Goal: Task Accomplishment & Management: Manage account settings

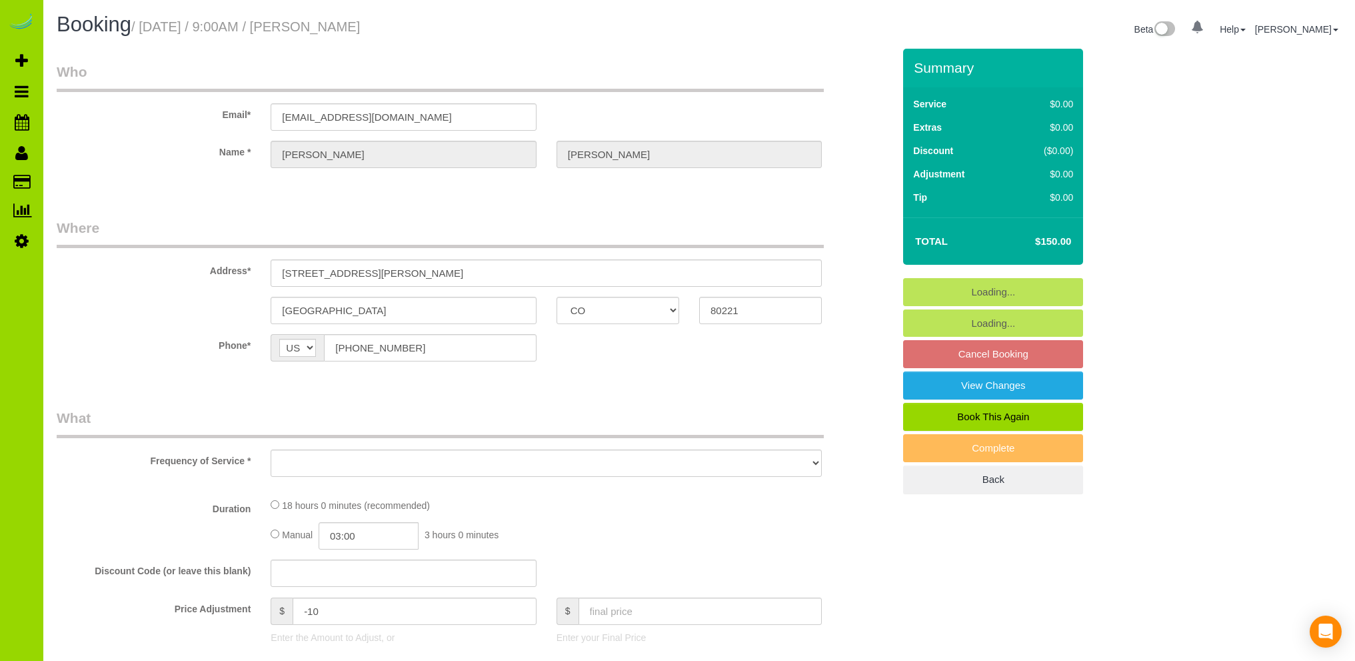
select select "CO"
select select "string:fspay-4f766d78-7ab1-44d6-9330-61aacd2dd285"
select select "6"
select select "spot1"
select select "number:4"
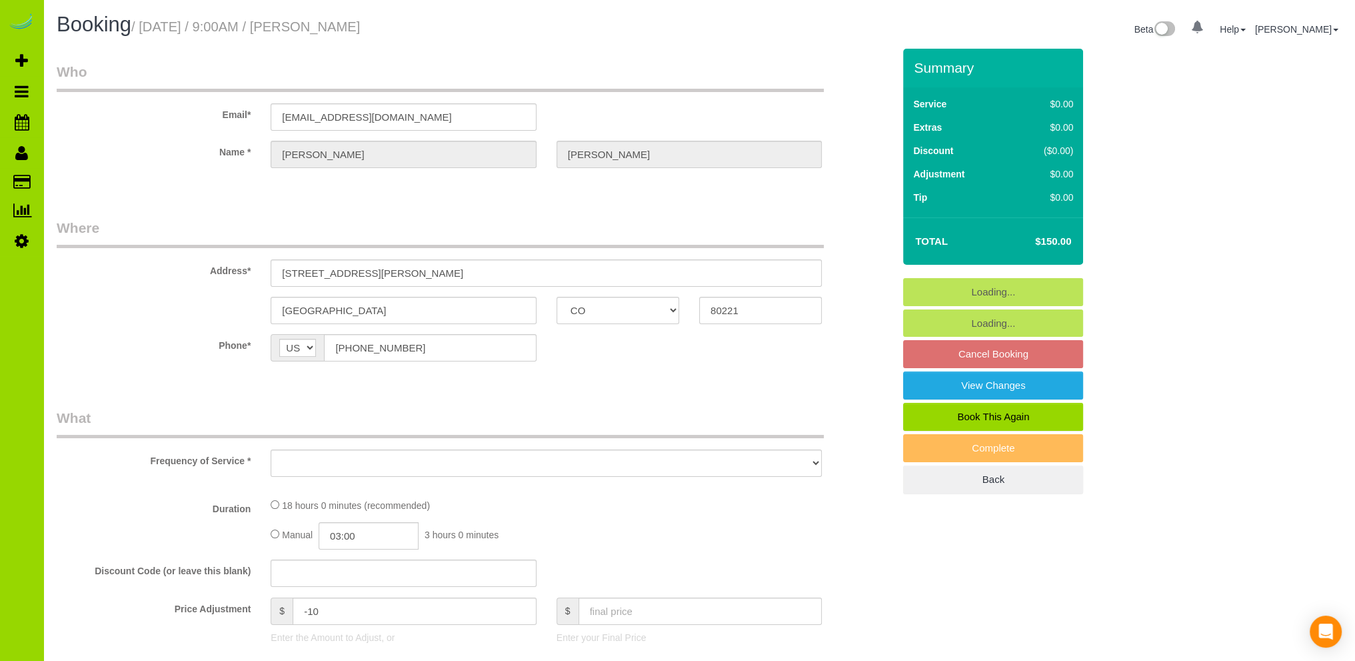
select select "number:11"
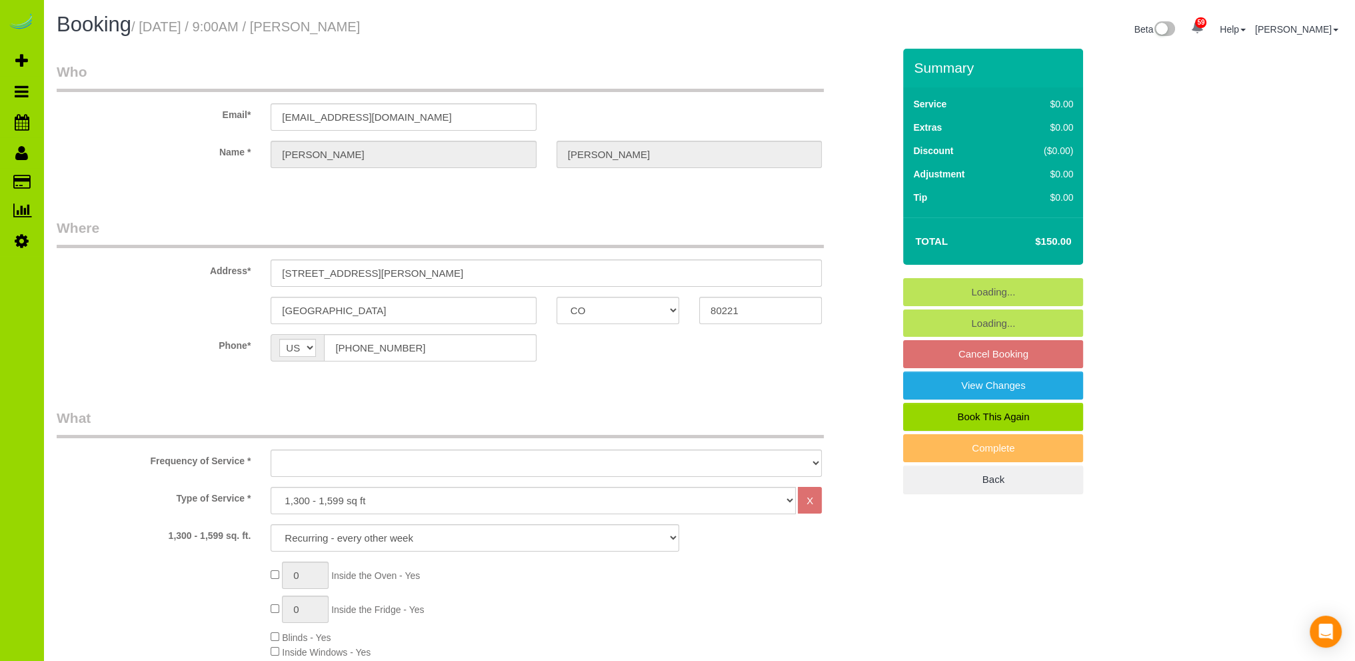
select select "object:1232"
select select "6"
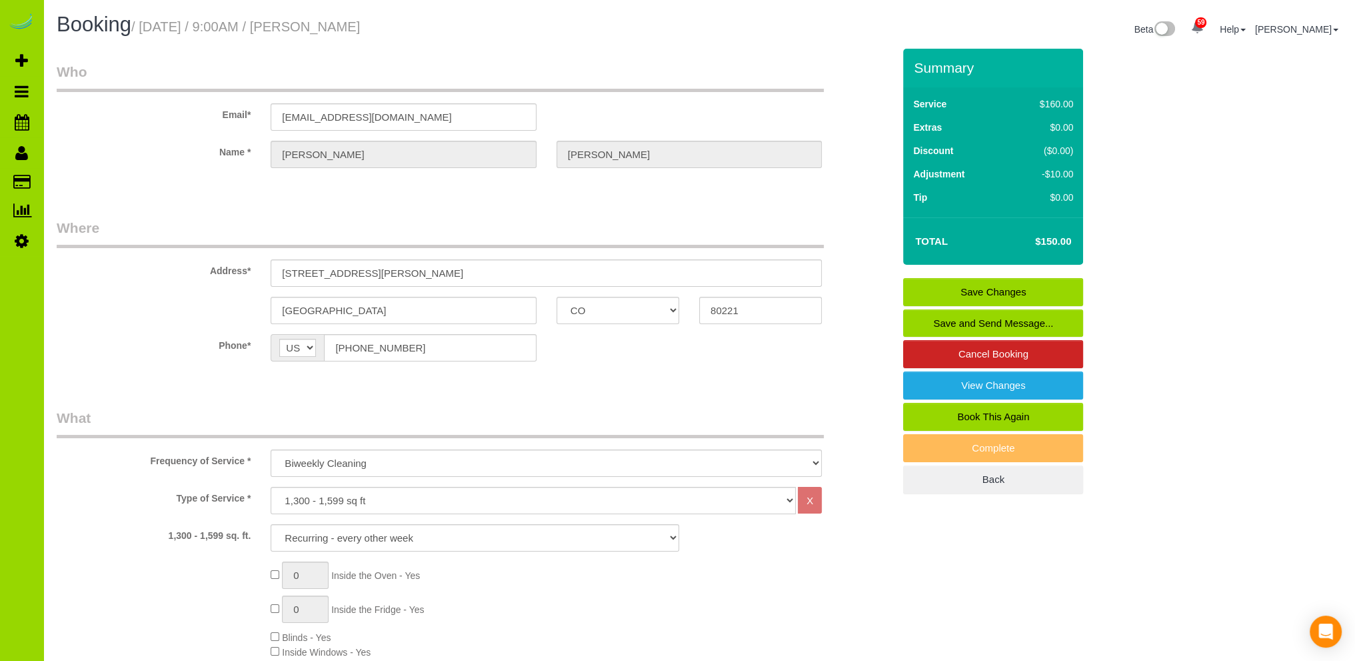
click at [970, 287] on link "Save Changes" at bounding box center [993, 292] width 180 height 28
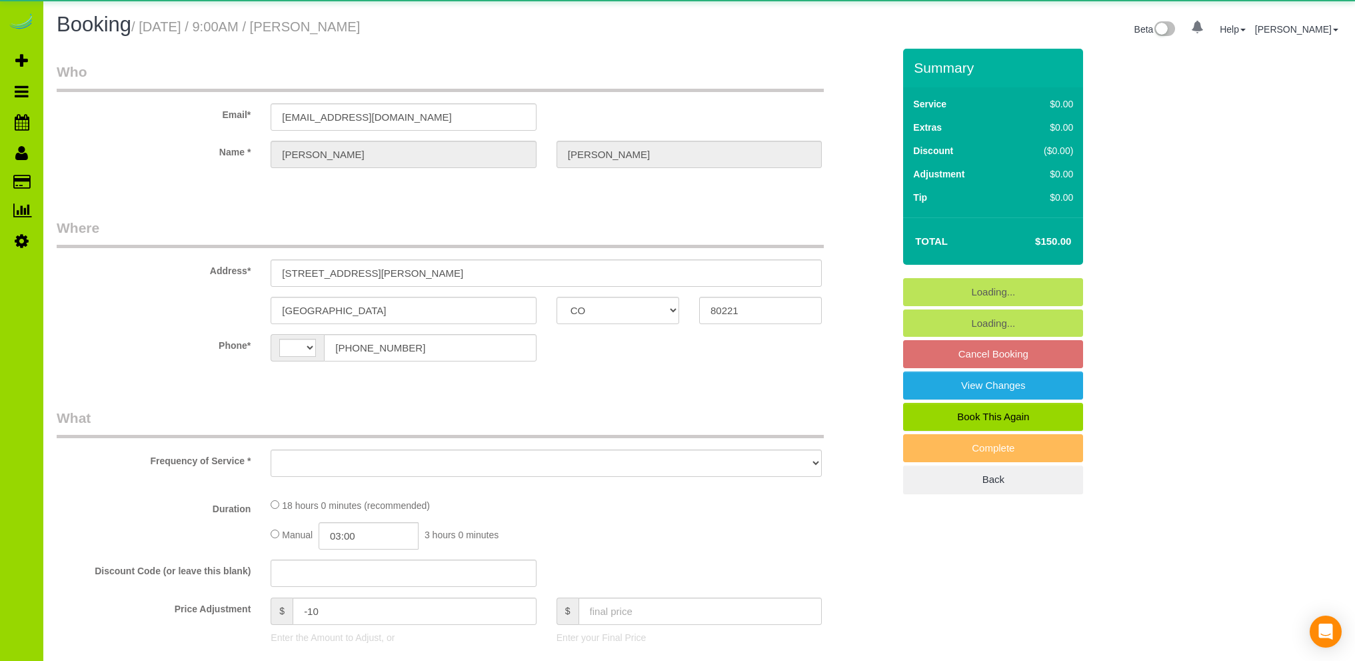
select select "CO"
select select "string:[GEOGRAPHIC_DATA]"
select select "object:560"
select select "spot1"
select select "object:1073"
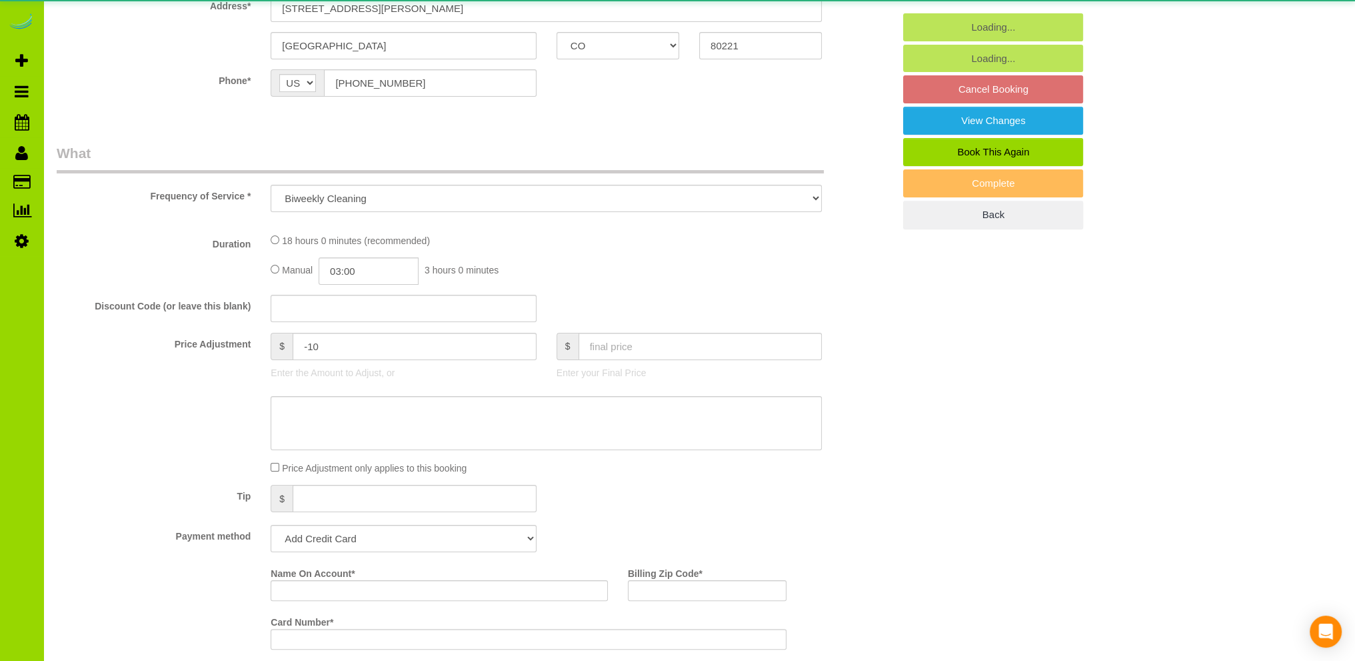
scroll to position [267, 0]
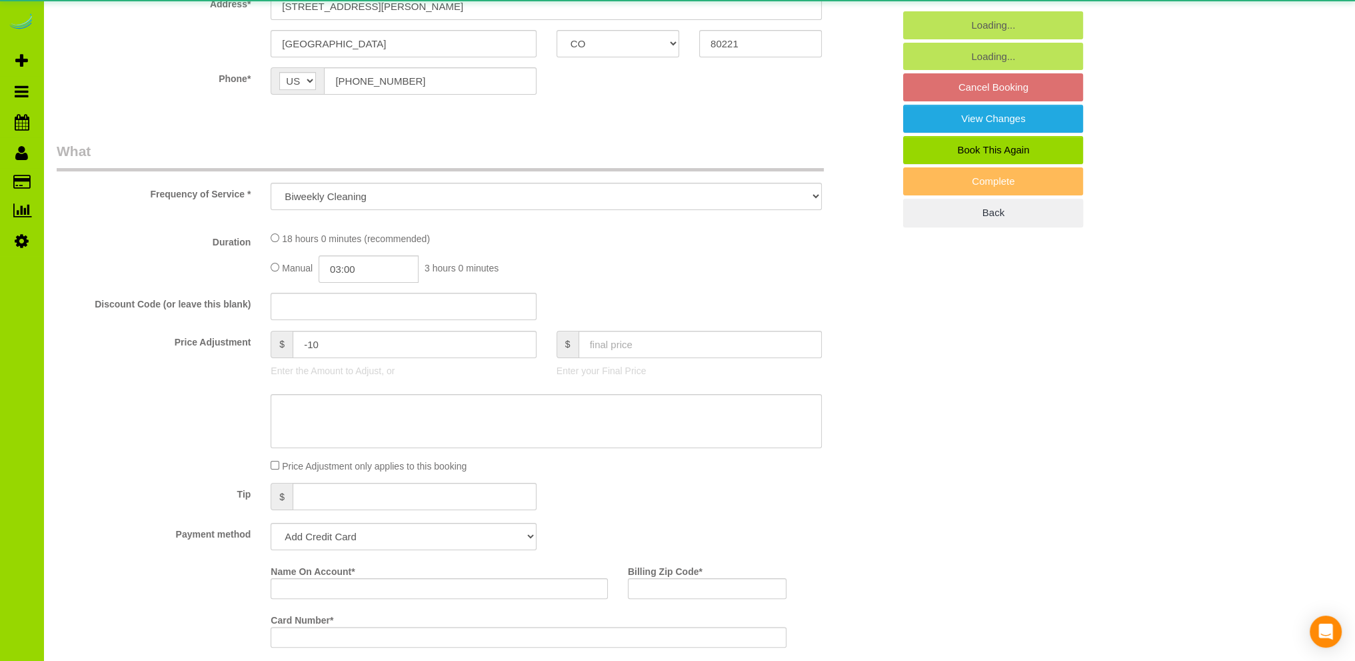
select select "string:fspay-4f766d78-7ab1-44d6-9330-61aacd2dd285"
select select "6"
select select "number:4"
select select "number:11"
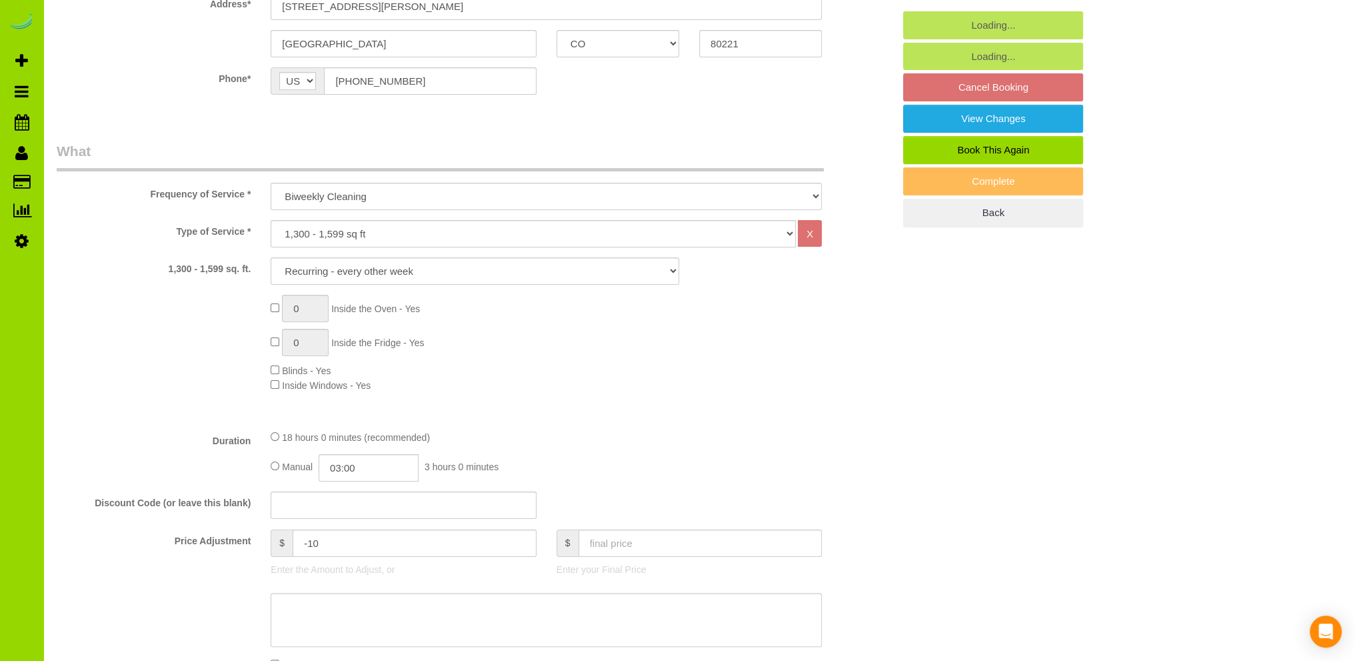
select select "6"
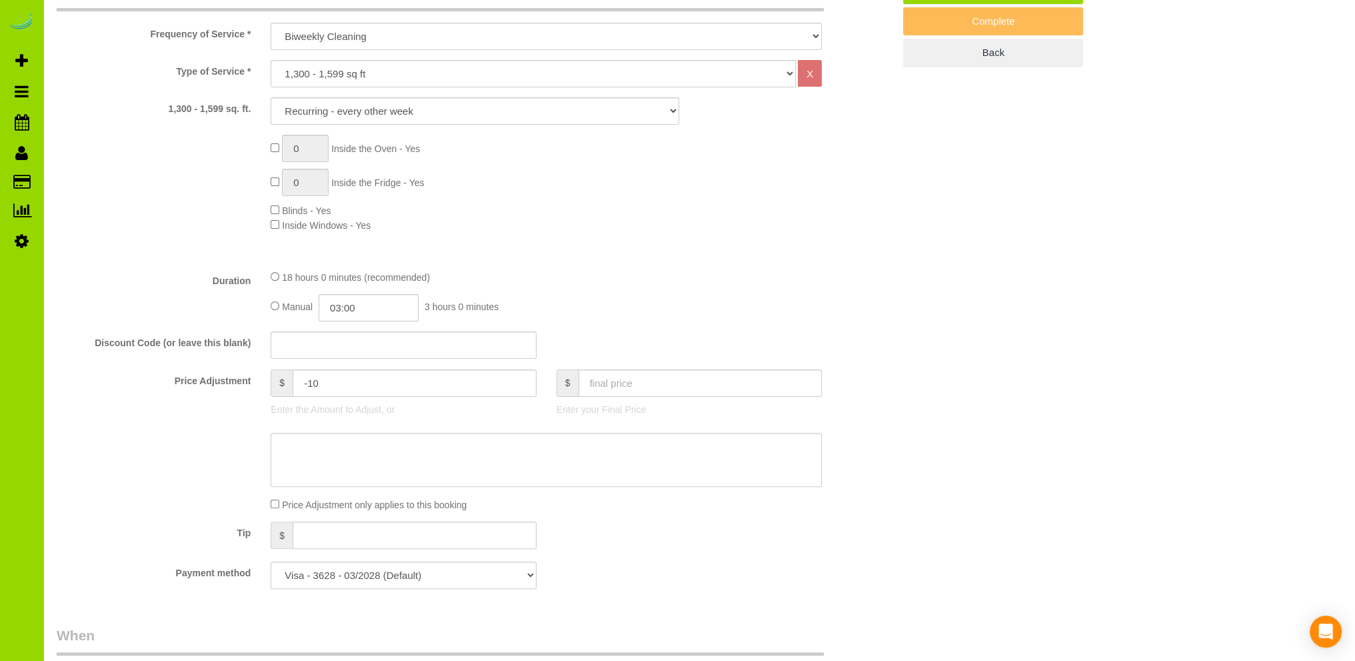
scroll to position [533, 0]
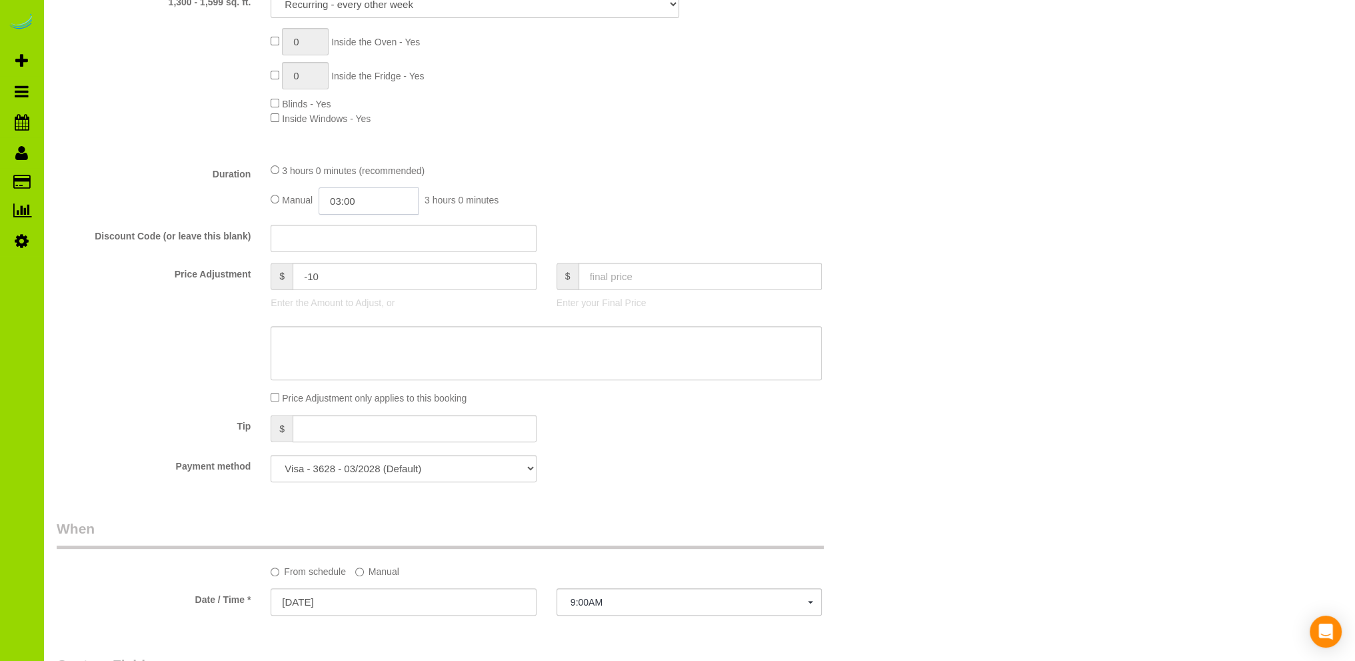
click at [355, 199] on input "03:00" at bounding box center [369, 200] width 100 height 27
type input "01:30"
click at [347, 243] on li "01:30" at bounding box center [354, 243] width 59 height 17
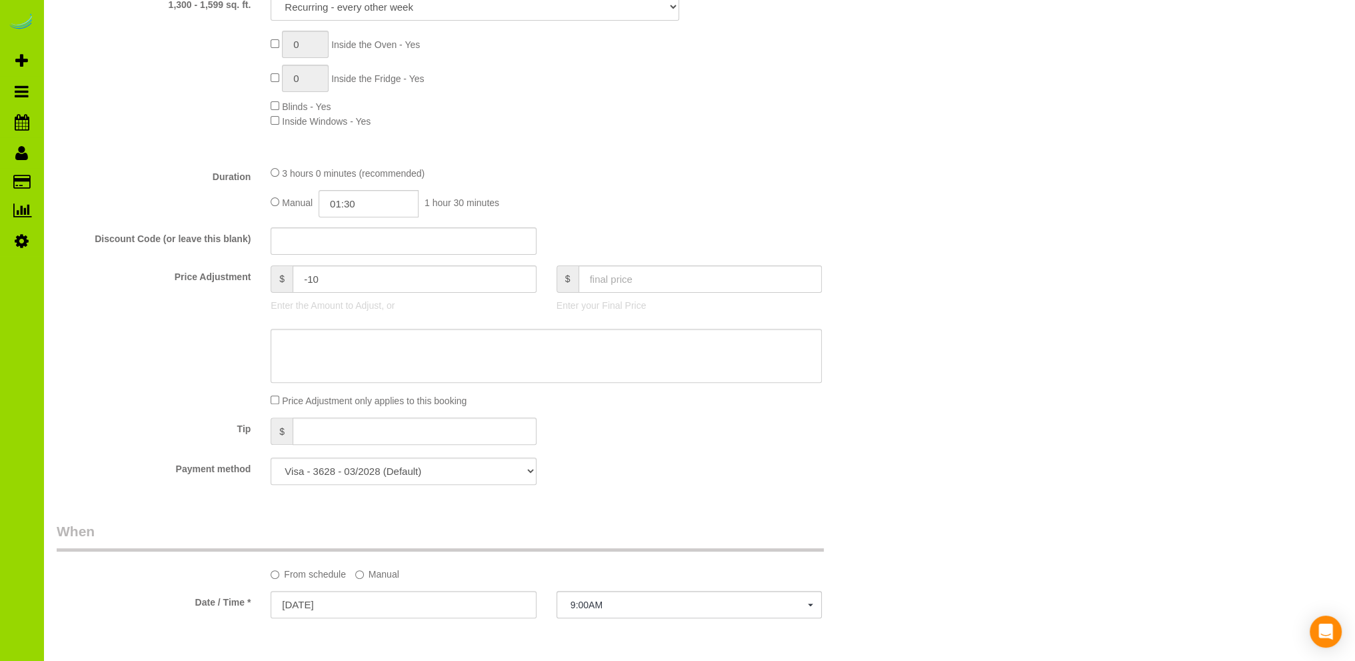
select select "spot6"
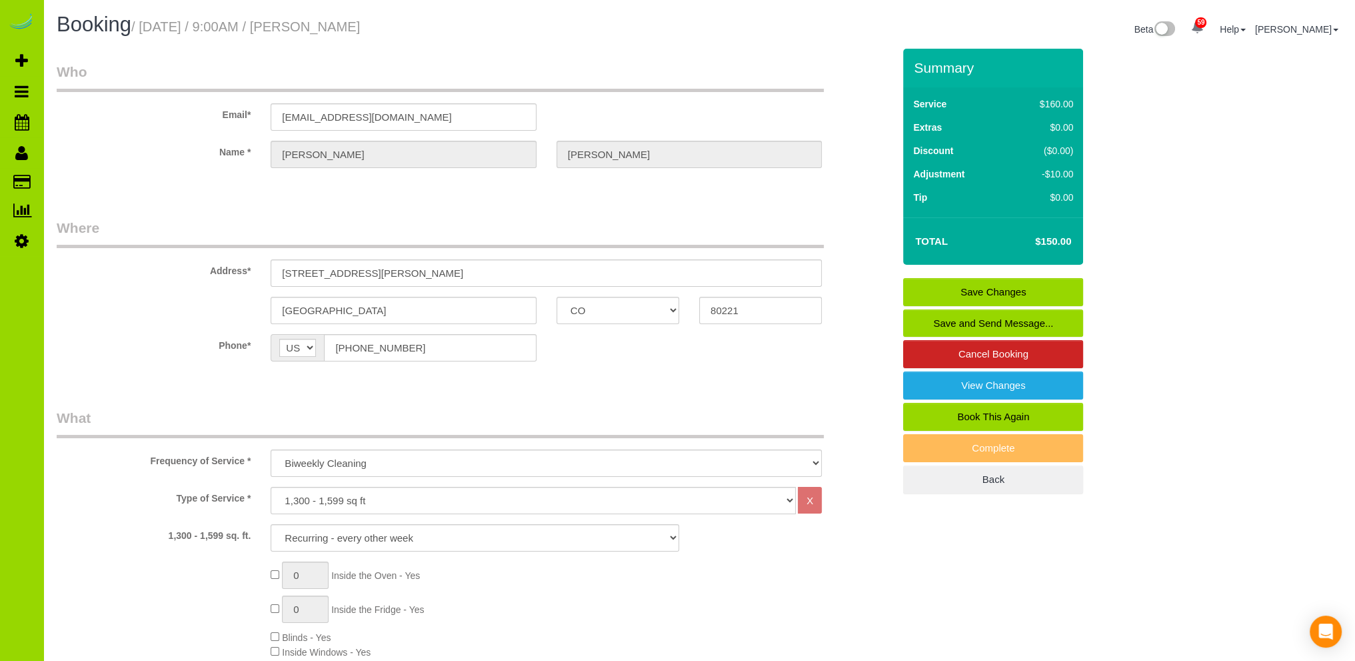
scroll to position [133, 0]
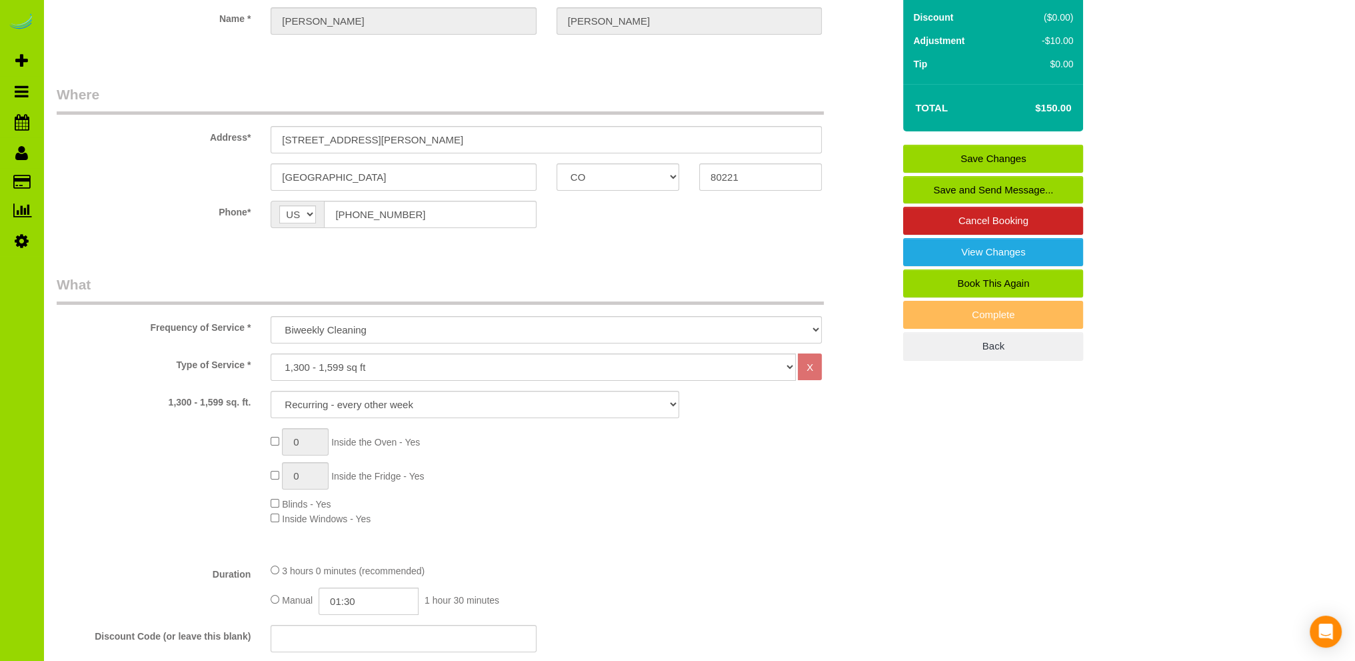
click at [1008, 157] on link "Save Changes" at bounding box center [993, 159] width 180 height 28
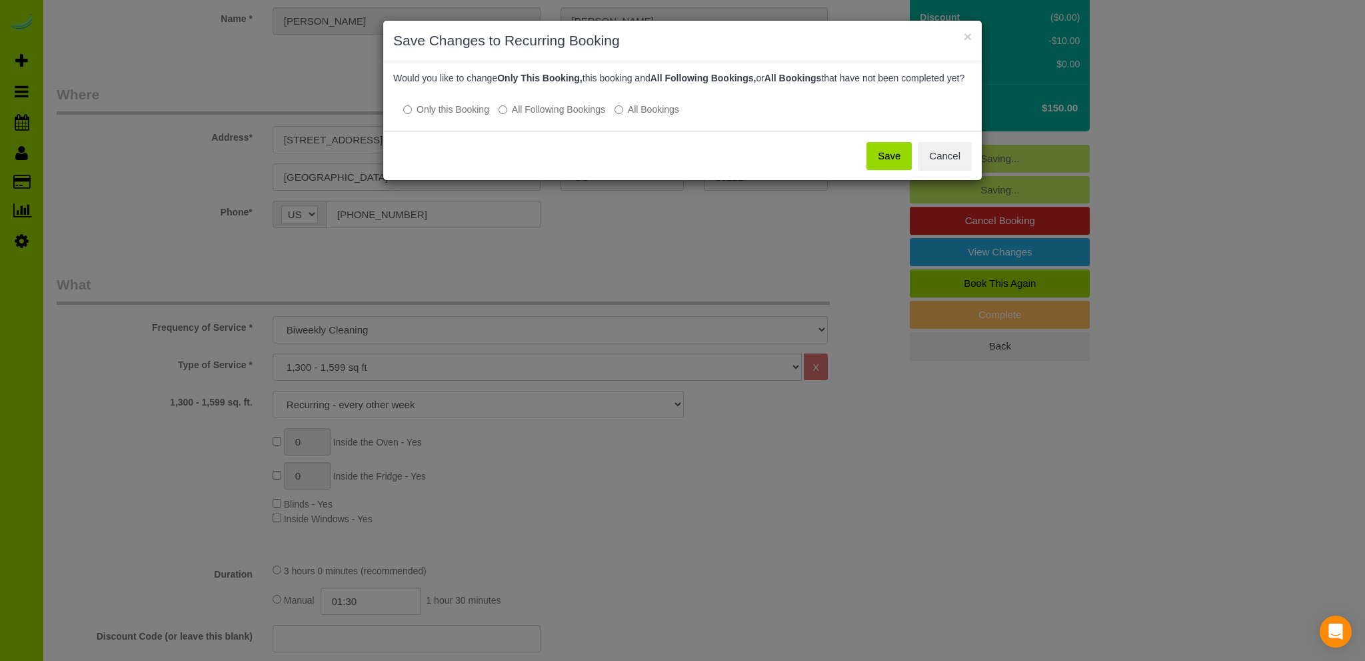
click at [893, 167] on button "Save" at bounding box center [888, 156] width 45 height 28
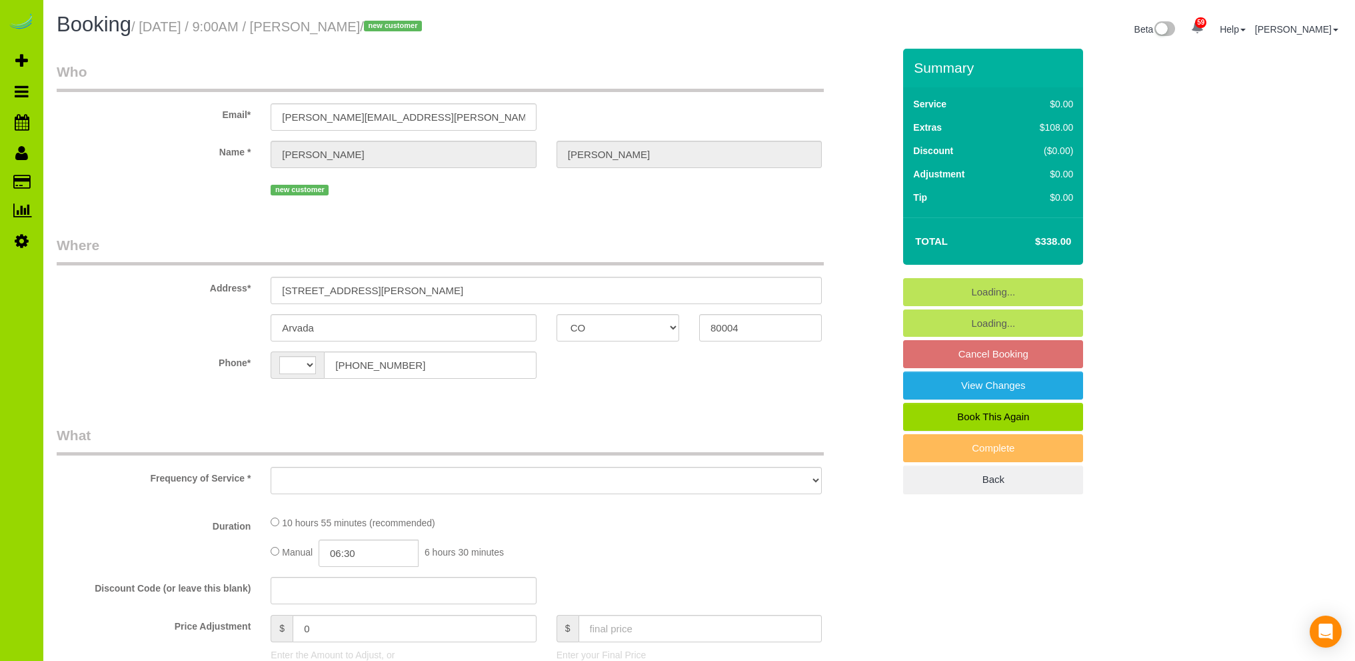
select select "CO"
select select "number:4"
select select "number:13"
select select "string:[GEOGRAPHIC_DATA]"
select select "object:1067"
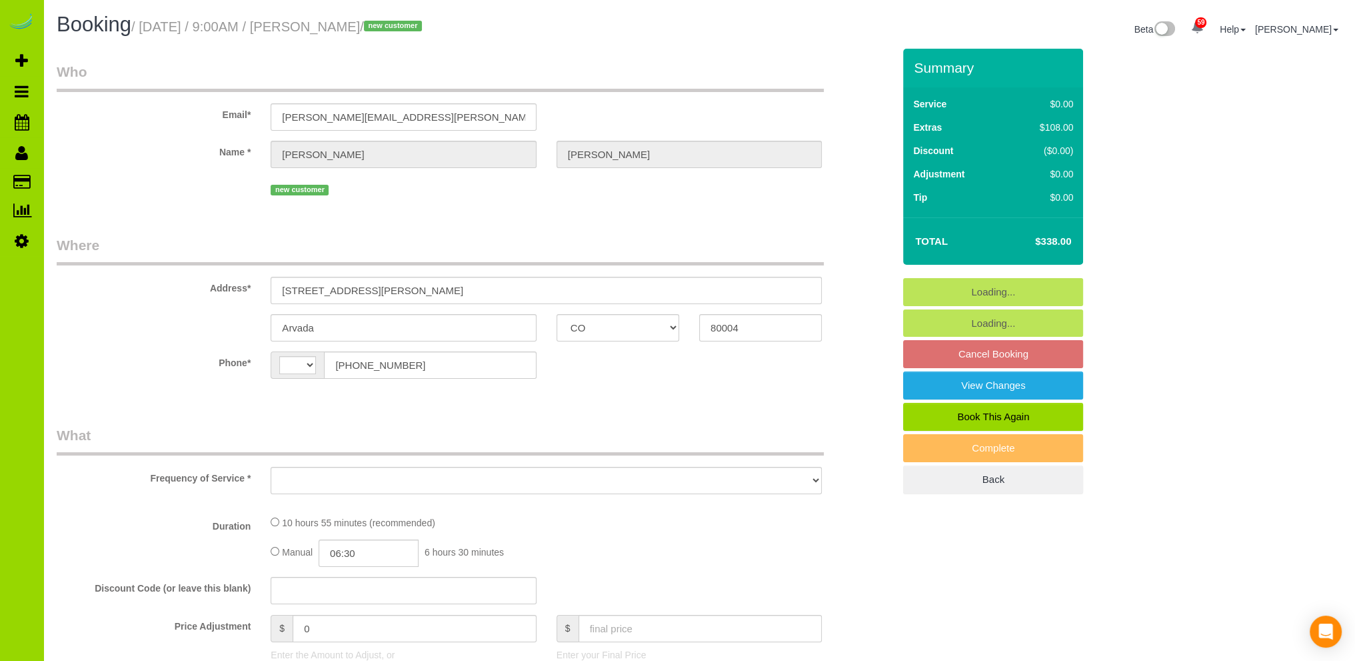
select select "2"
select select "spot1"
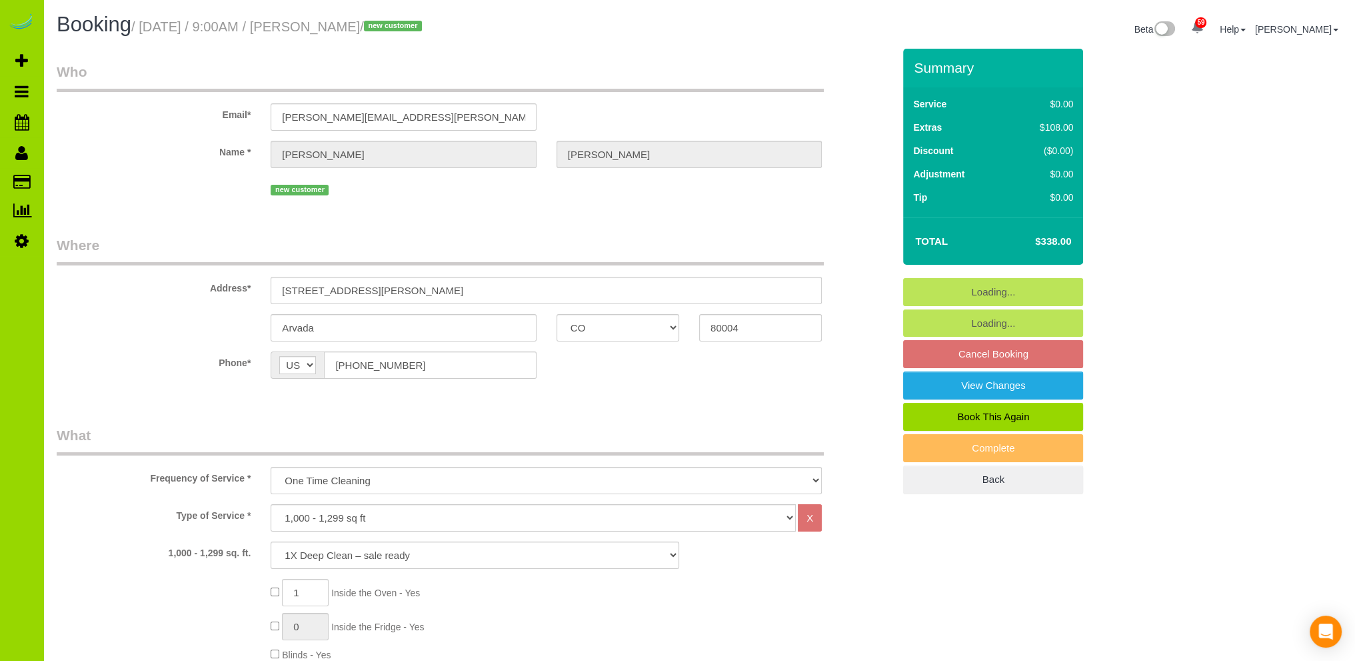
select select "object:1241"
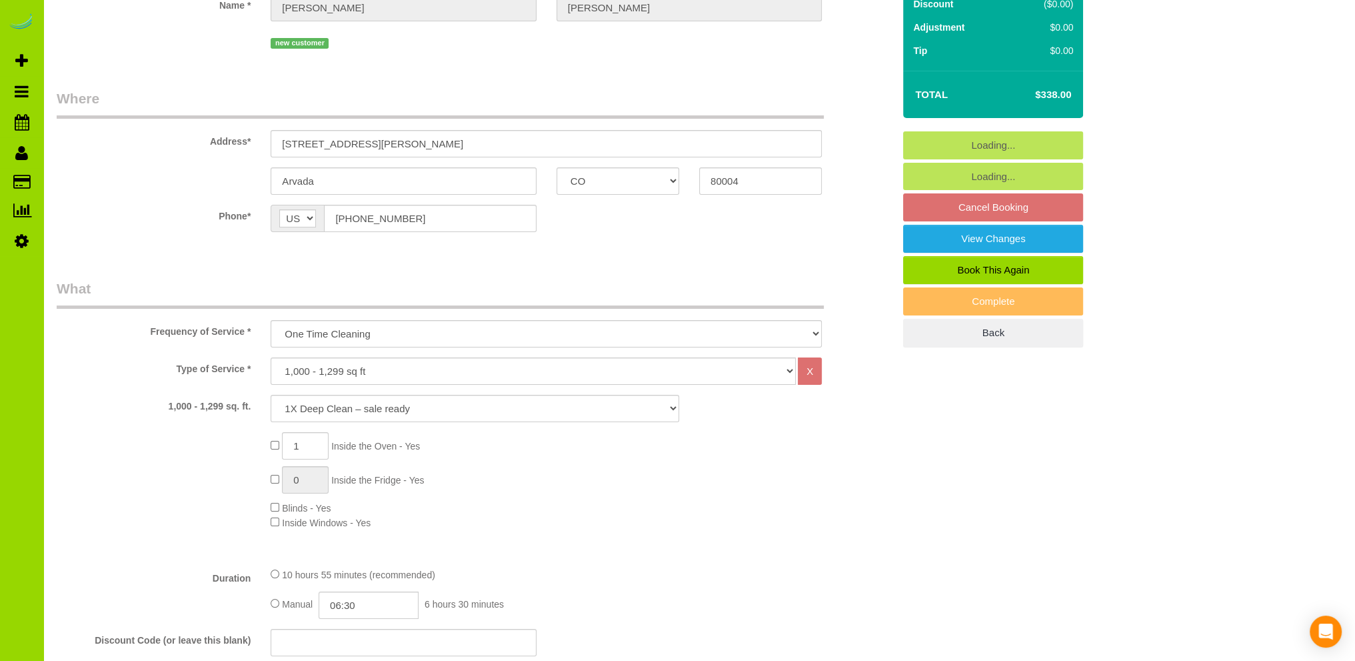
select select "2"
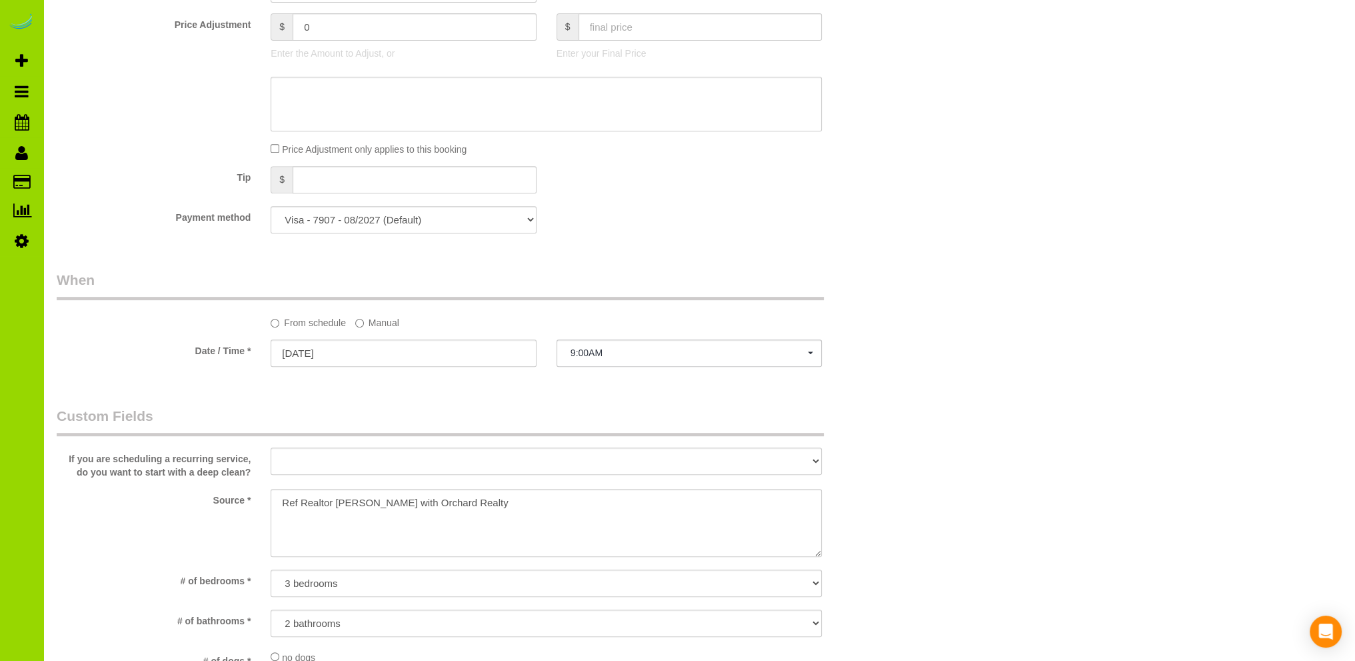
scroll to position [400, 0]
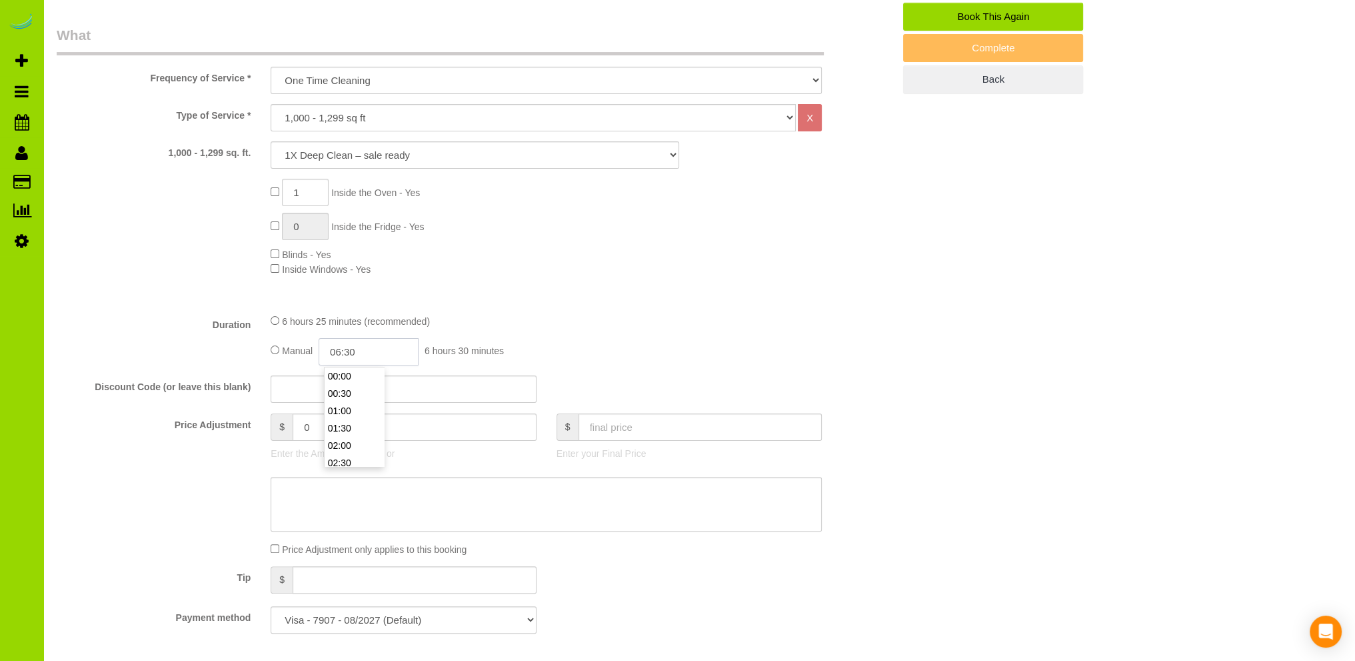
click at [353, 349] on input "06:30" at bounding box center [369, 351] width 100 height 27
type input "03:30"
click at [343, 463] on li "03:30" at bounding box center [354, 462] width 59 height 17
select select "spot6"
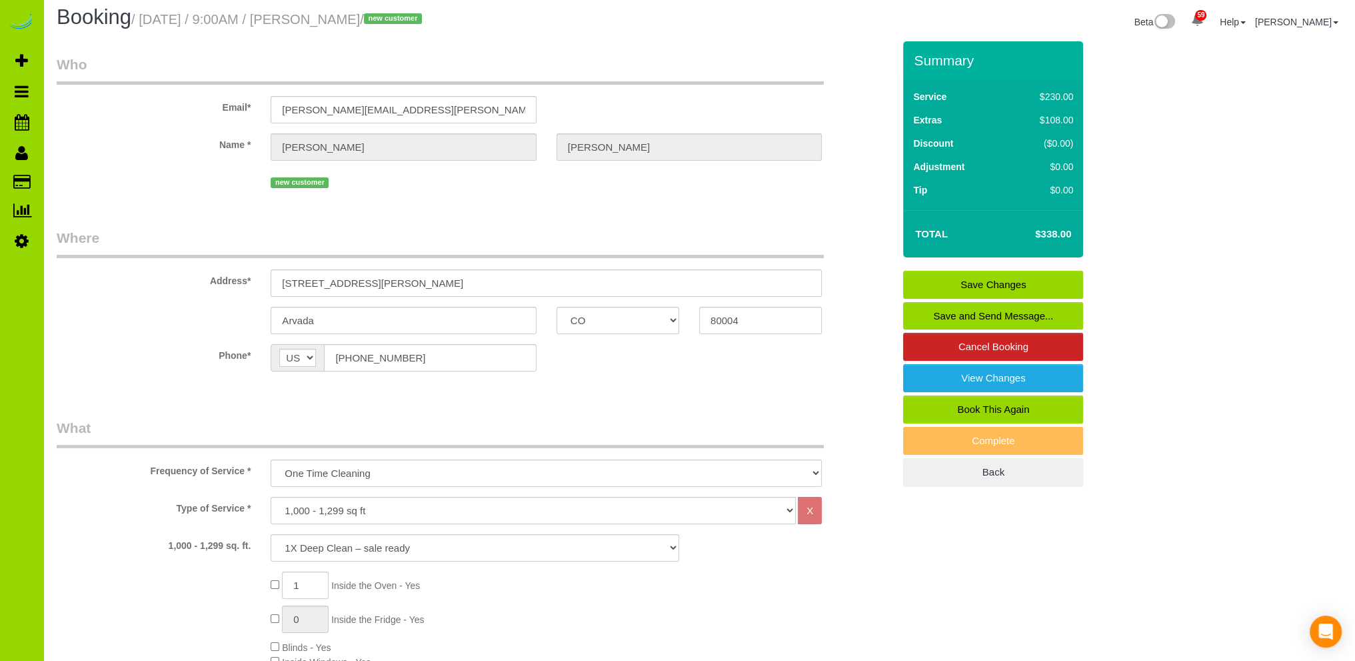
scroll to position [0, 0]
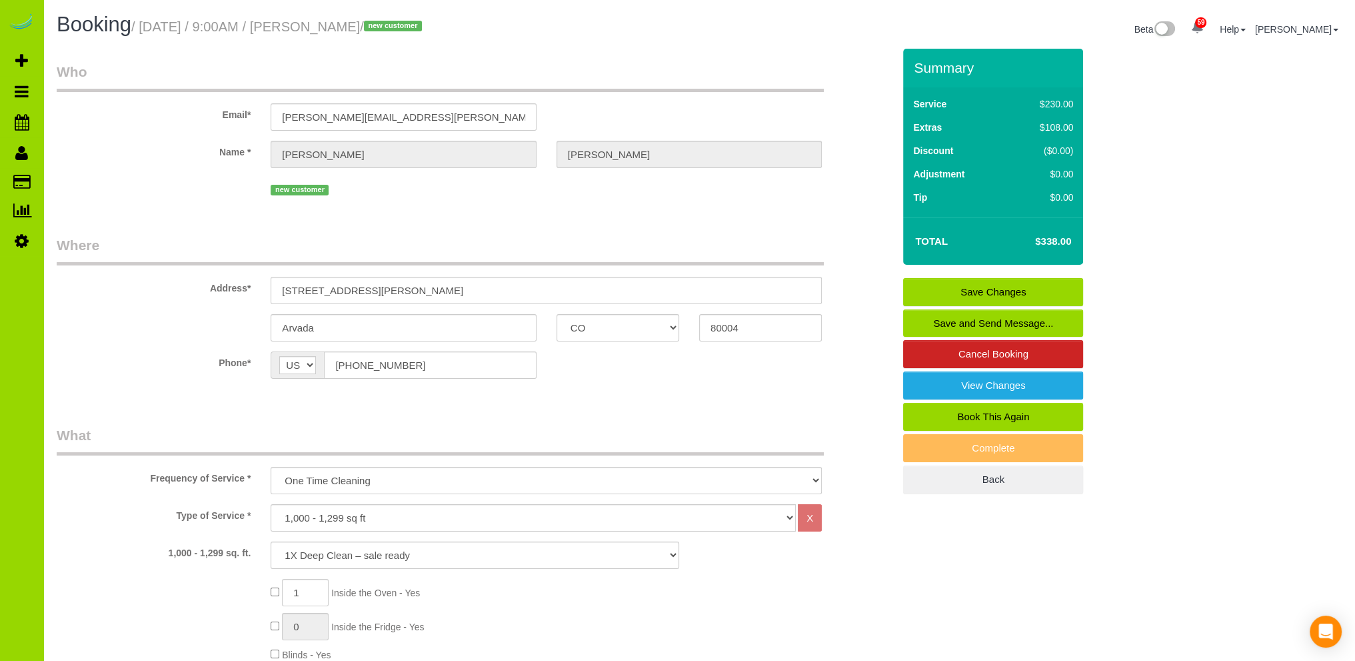
click at [940, 289] on link "Save Changes" at bounding box center [993, 292] width 180 height 28
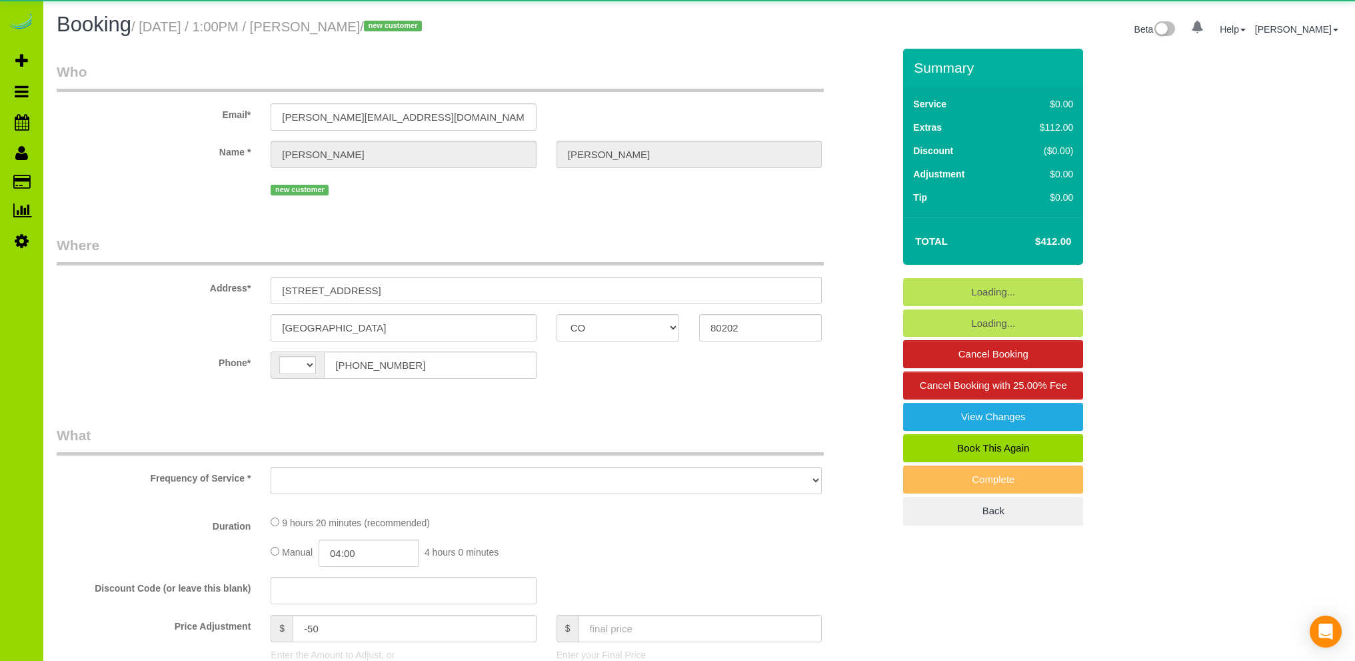
select select "CO"
select select "string:US"
select select "number:3"
select select "number:14"
select select "object:815"
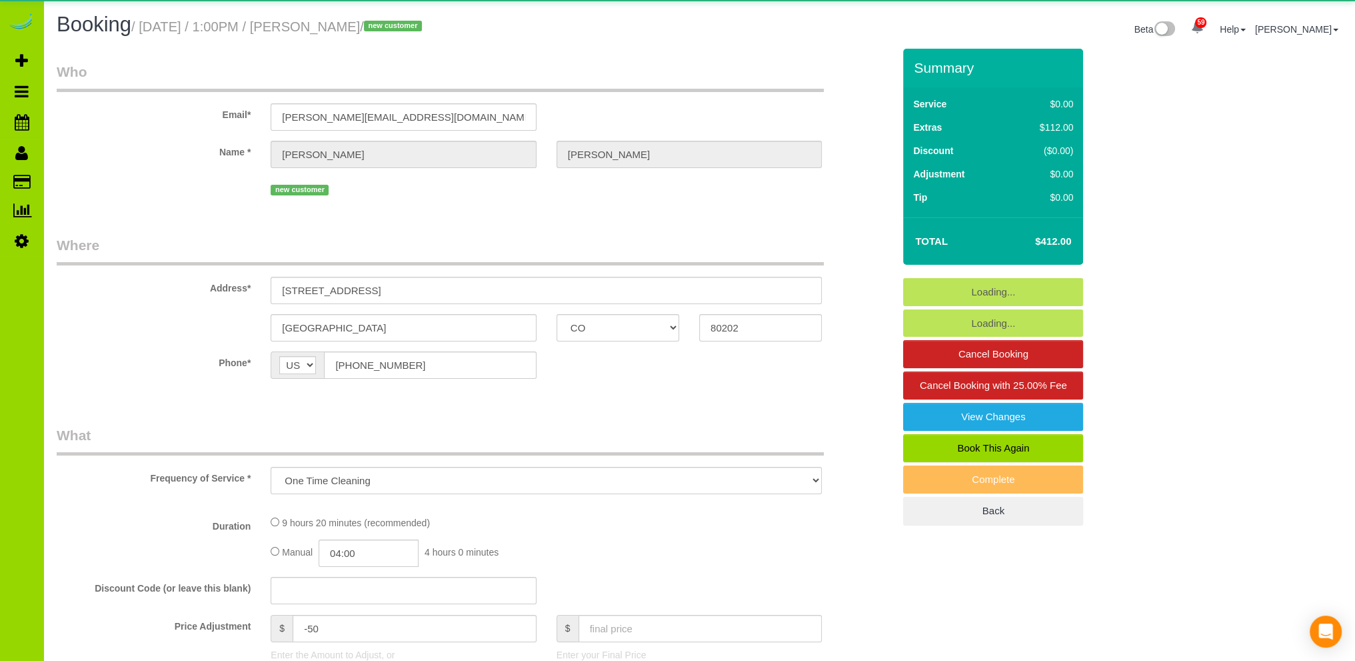
select select "string:fspay-4b33fd2c-0fd1-4e02-9379-e0e288b0ade0"
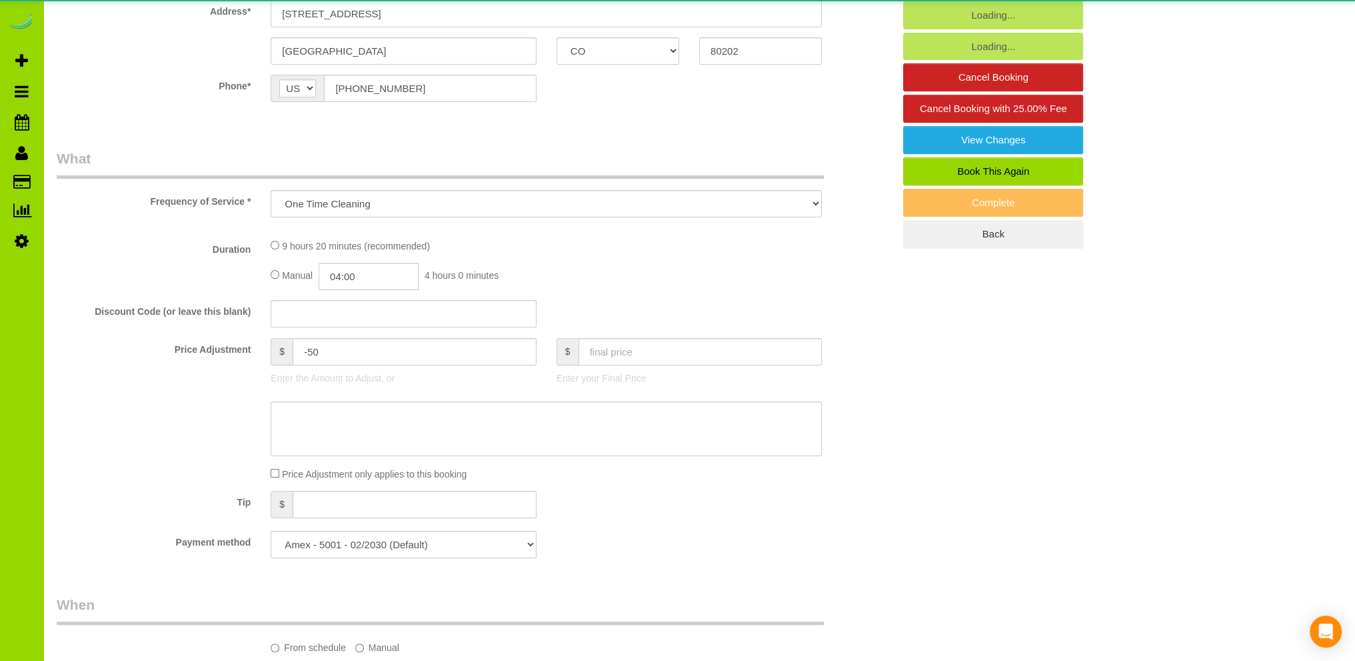
select select "object:1221"
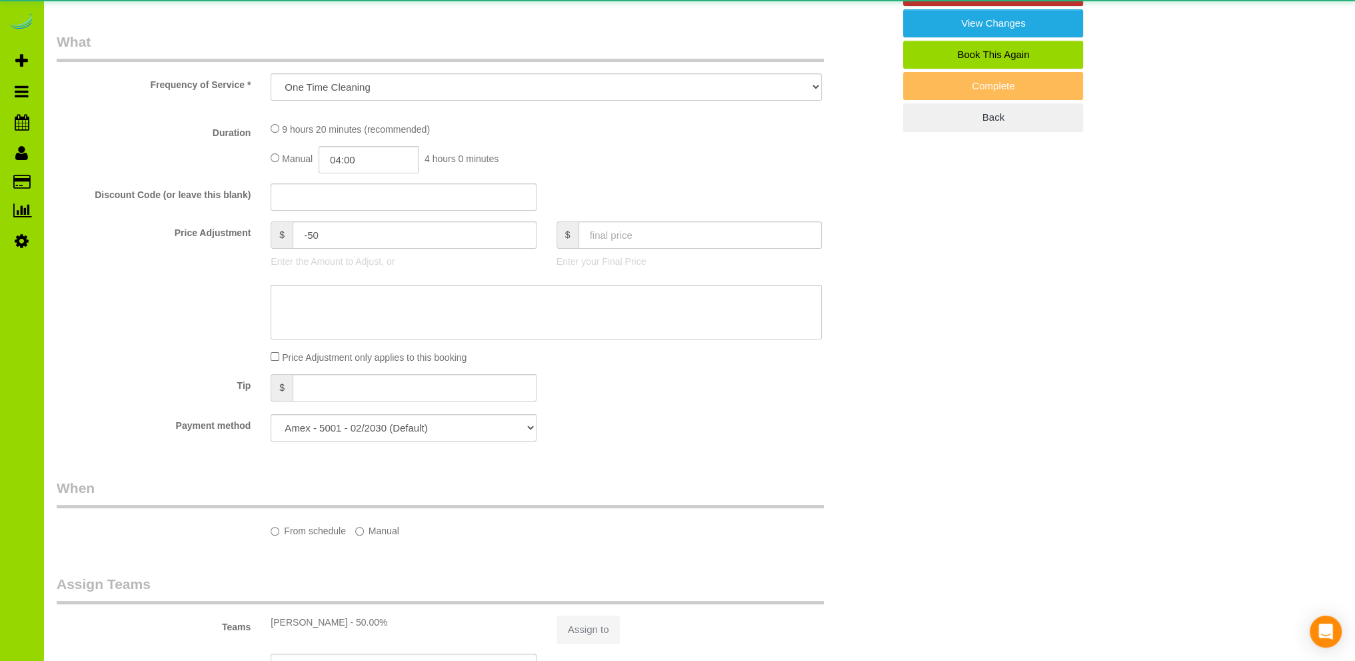
select select "spot1"
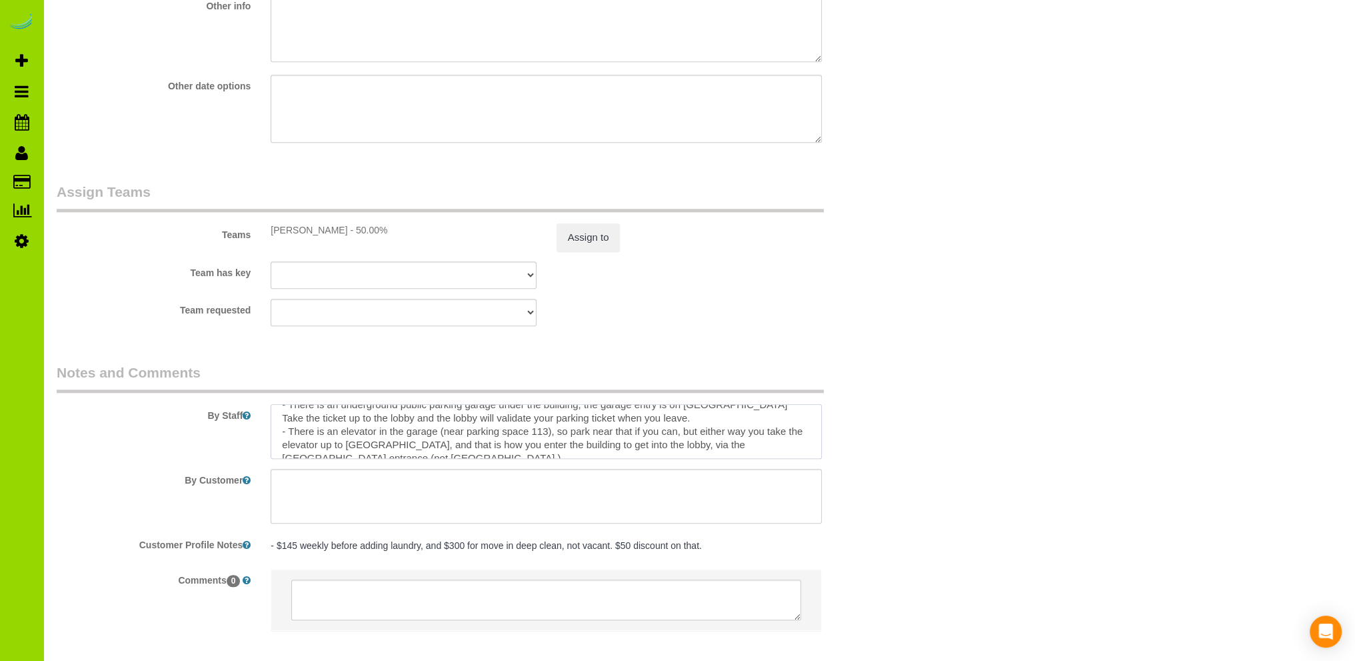
scroll to position [53, 0]
drag, startPoint x: 593, startPoint y: 449, endPoint x: 244, endPoint y: 447, distance: 349.2
click at [244, 447] on div "By Staff" at bounding box center [475, 411] width 856 height 96
click at [587, 422] on textarea at bounding box center [546, 431] width 551 height 55
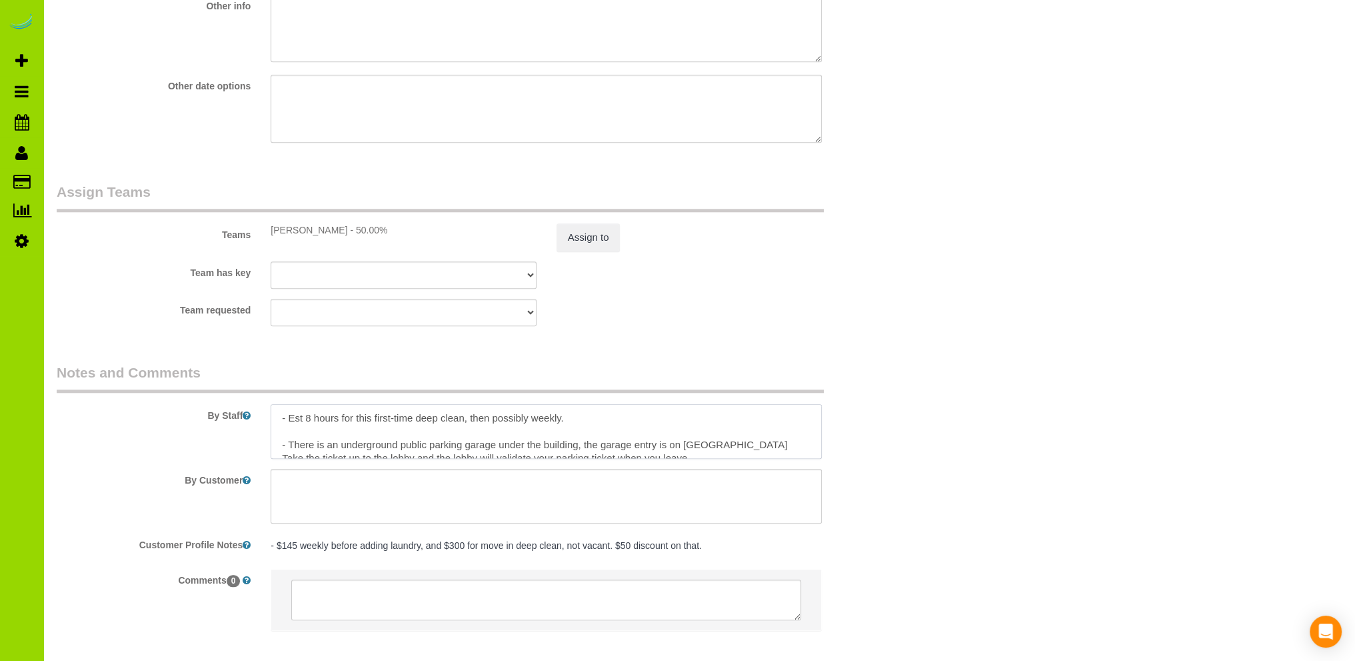
paste textarea "- Lori will meet you in the lobby, please call her 20 minutes ahead."
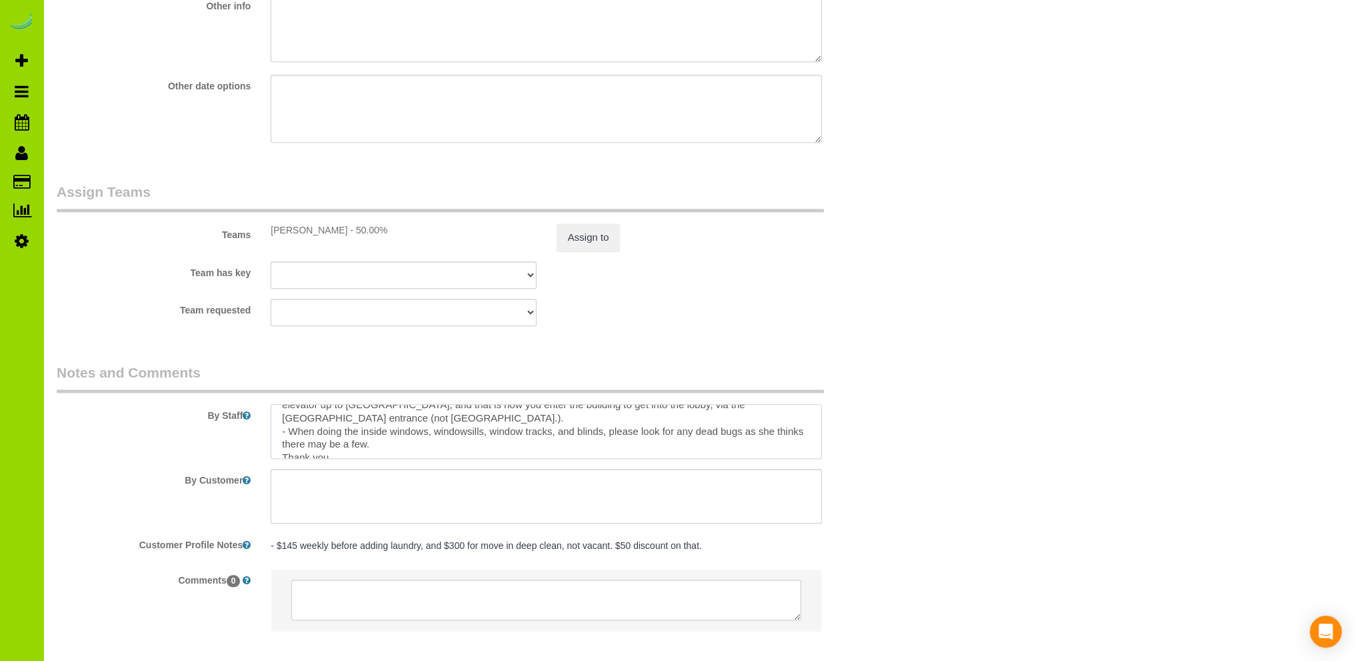
click at [445, 424] on textarea at bounding box center [546, 431] width 551 height 55
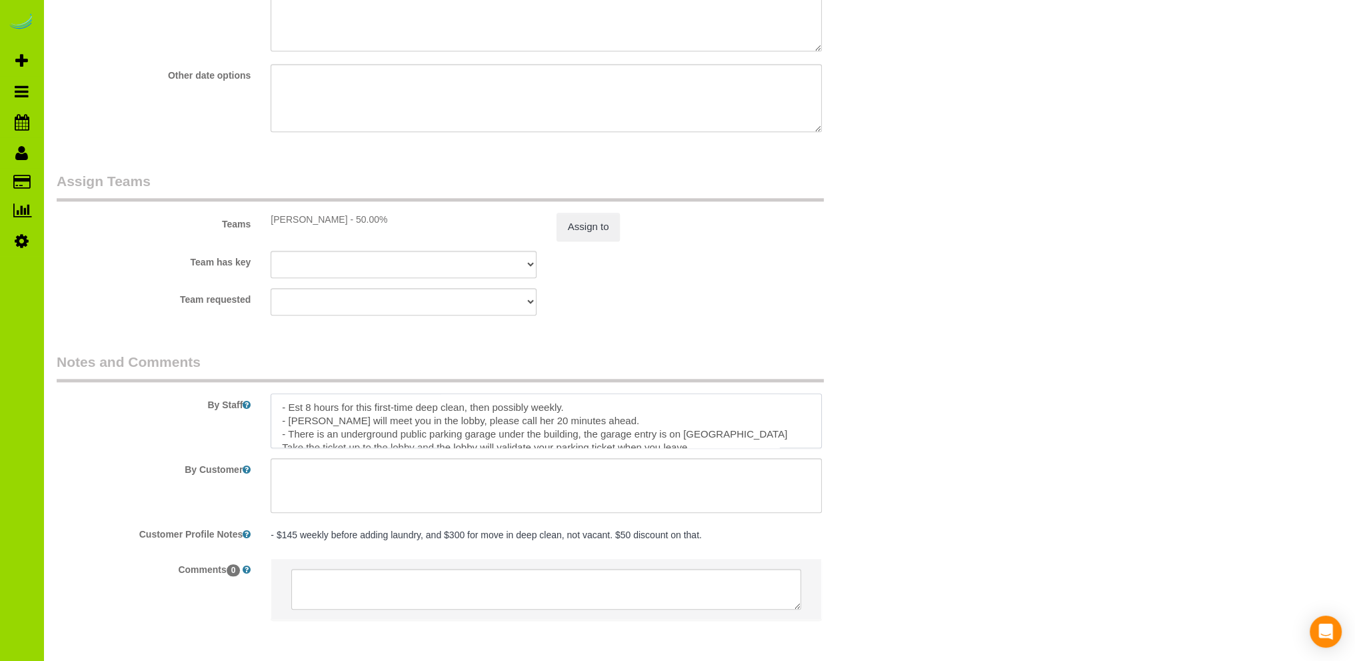
scroll to position [1804, 0]
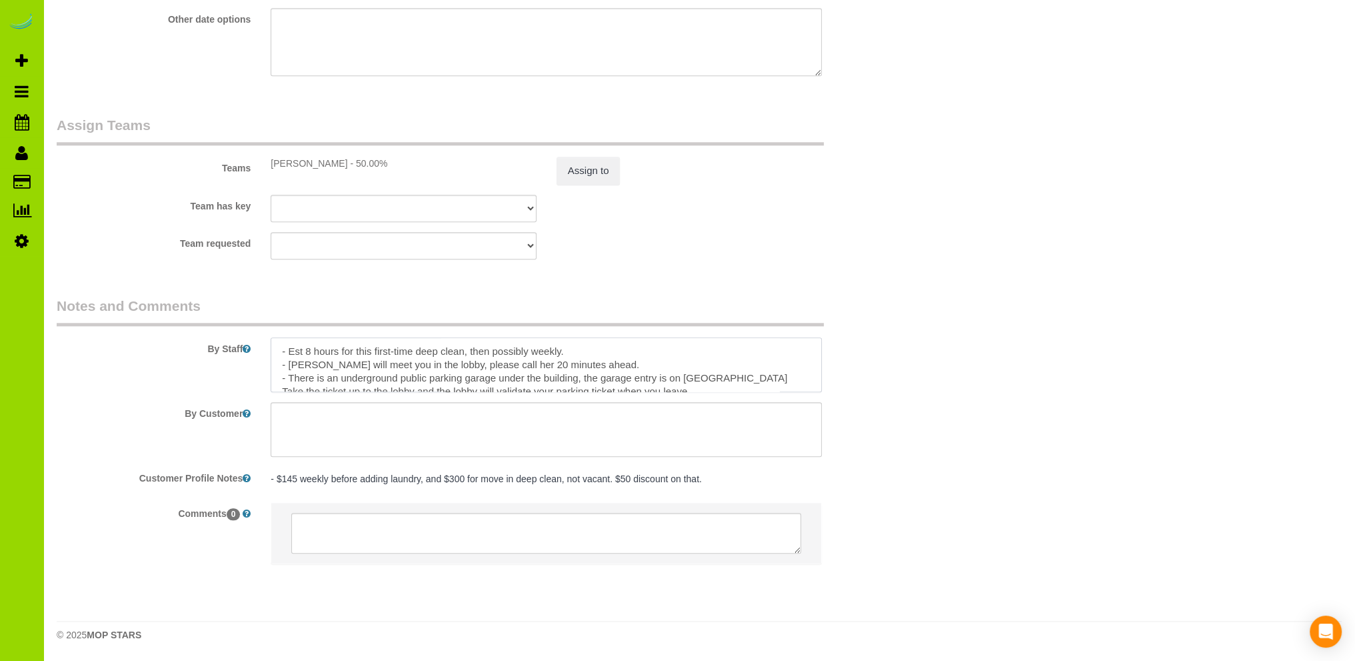
click at [309, 349] on textarea at bounding box center [546, 364] width 551 height 55
click at [577, 351] on textarea at bounding box center [546, 364] width 551 height 55
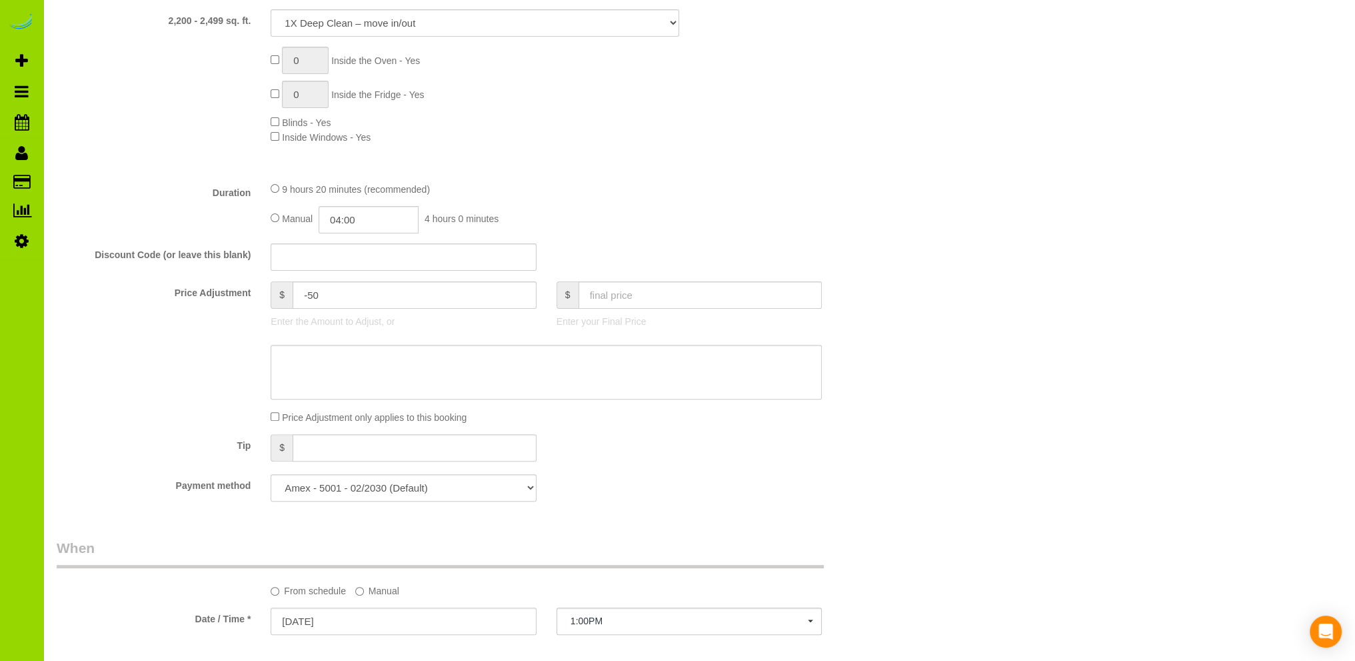
scroll to position [533, 0]
type textarea "- Est 10 hours for this first-time deep clean, then possibly weekly. - Lori wil…"
click at [355, 215] on input "04:00" at bounding box center [369, 218] width 100 height 27
type input "05:00"
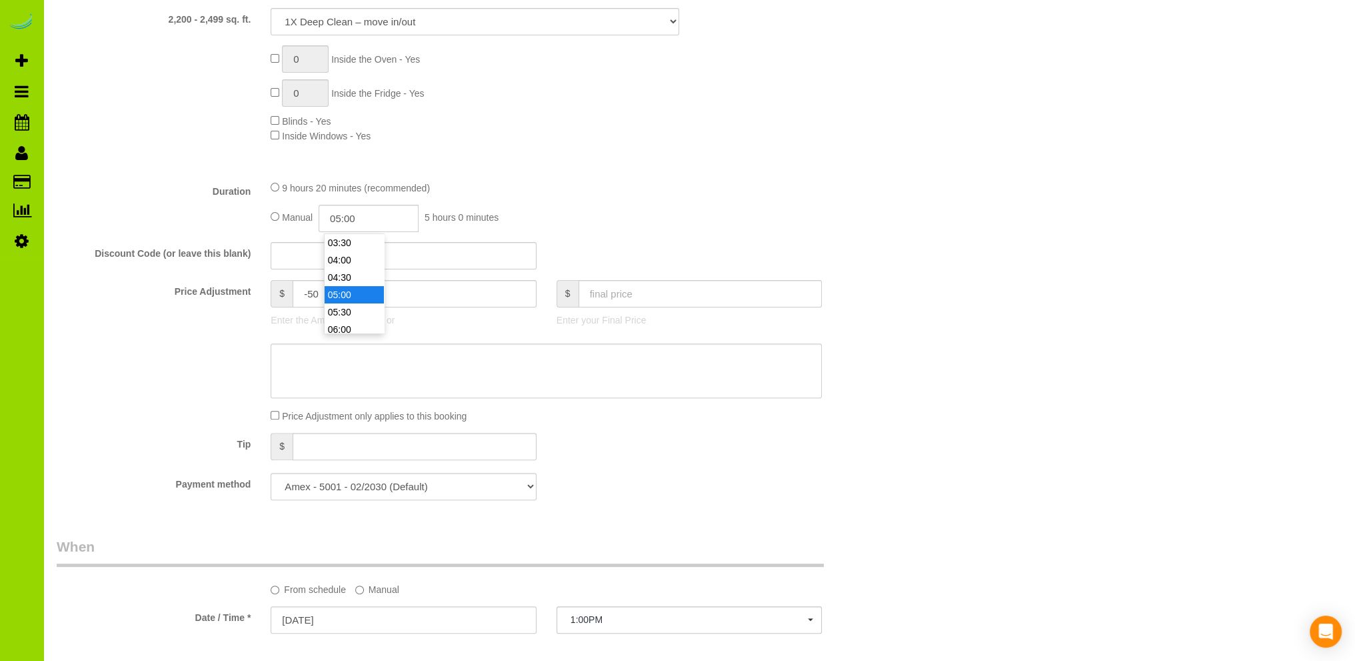
click at [345, 293] on li "05:00" at bounding box center [354, 294] width 59 height 17
select select "spot6"
drag, startPoint x: 357, startPoint y: 294, endPoint x: 277, endPoint y: 294, distance: 80.0
click at [277, 294] on div "$ -50" at bounding box center [403, 293] width 265 height 27
click at [503, 185] on div "9 hours 20 minutes (recommended)" at bounding box center [546, 187] width 551 height 15
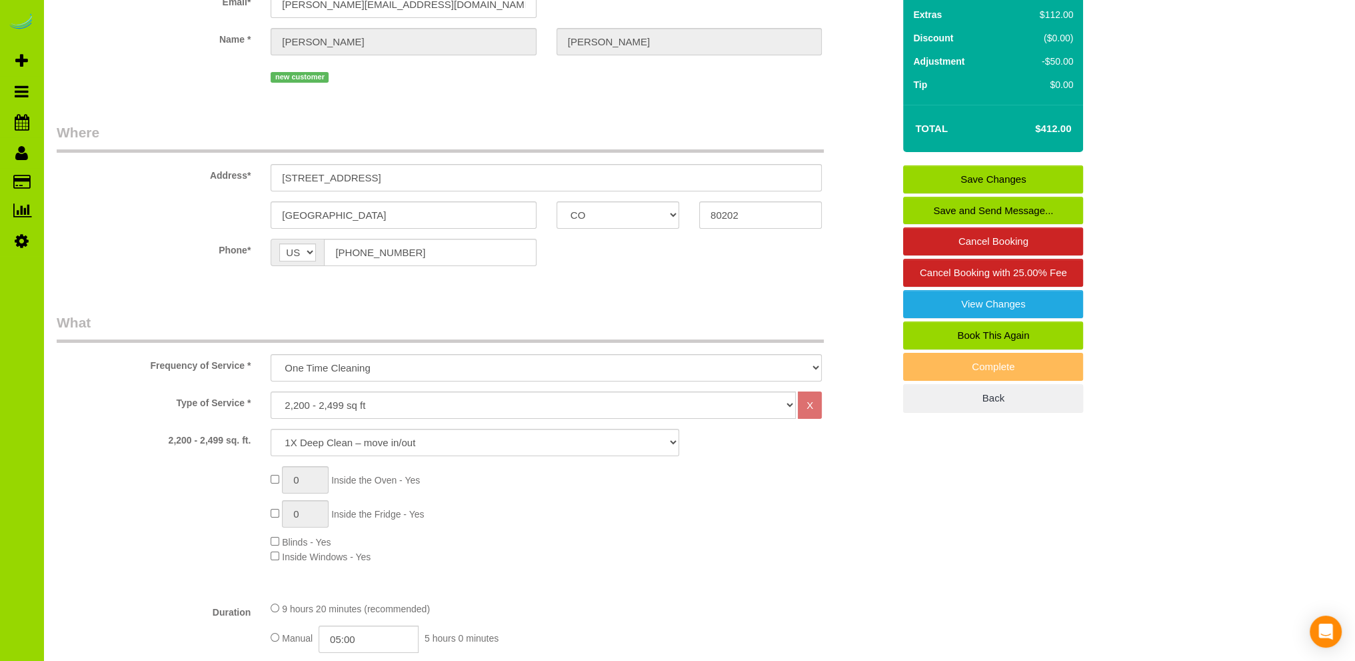
scroll to position [0, 0]
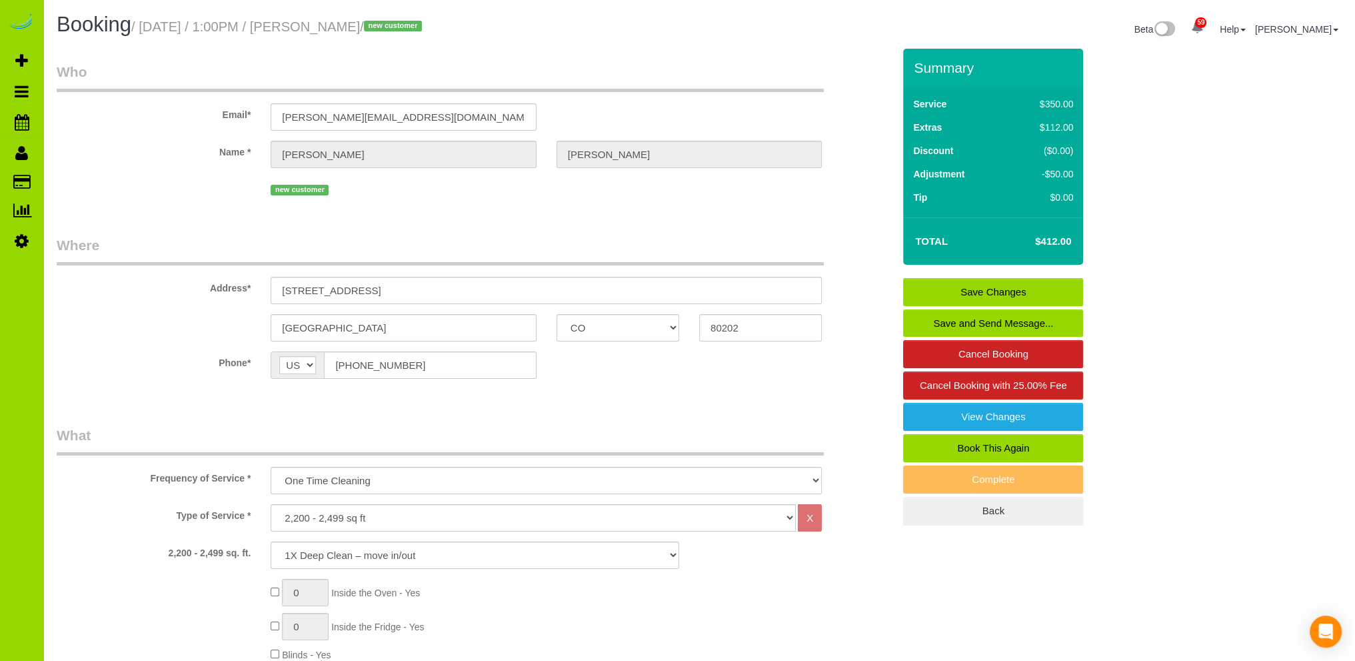
type input "0"
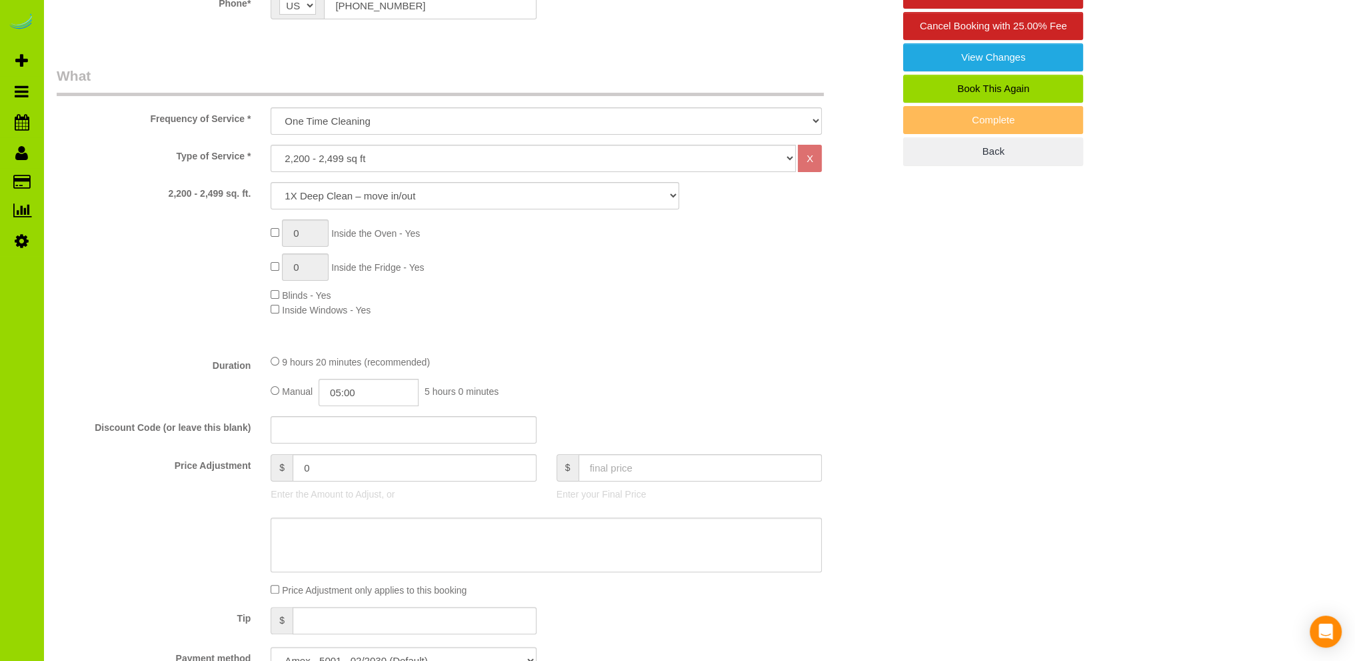
scroll to position [533, 0]
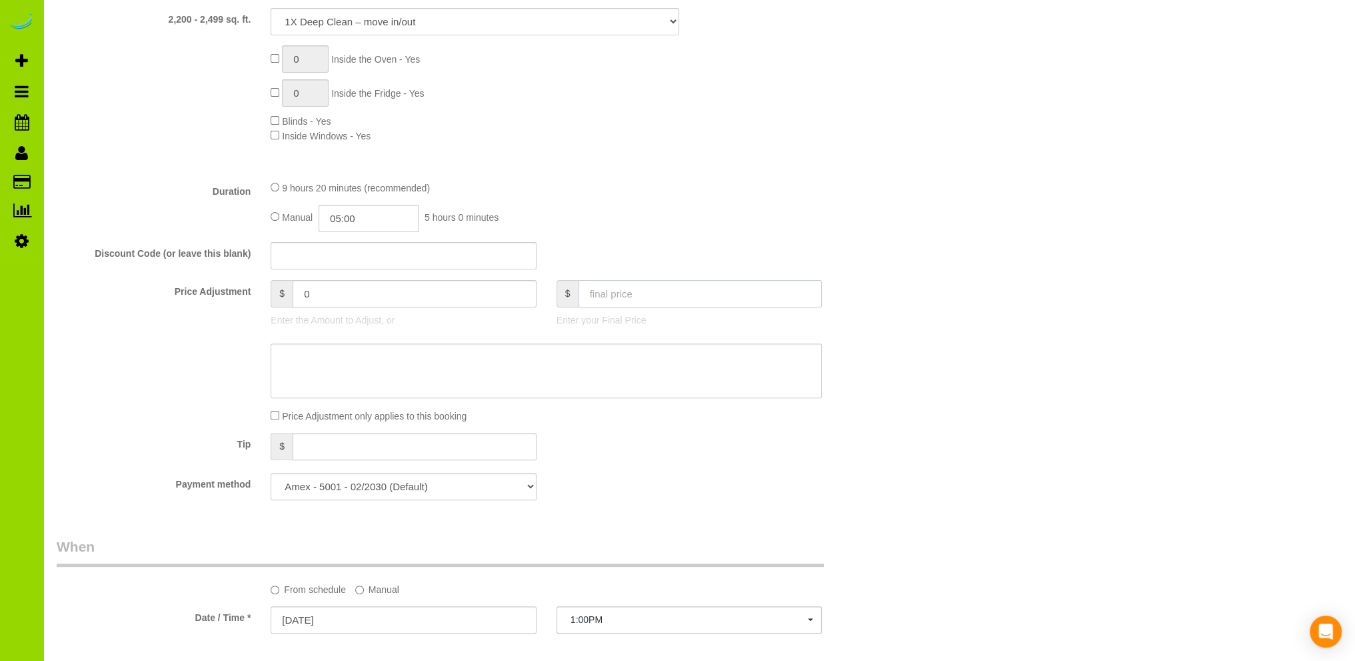
click at [590, 295] on input "text" at bounding box center [701, 293] width 244 height 27
type input "502"
click at [666, 199] on div "9 hours 20 minutes (recommended) Manual 05:00 5 hours 0 minutes" at bounding box center [546, 206] width 571 height 52
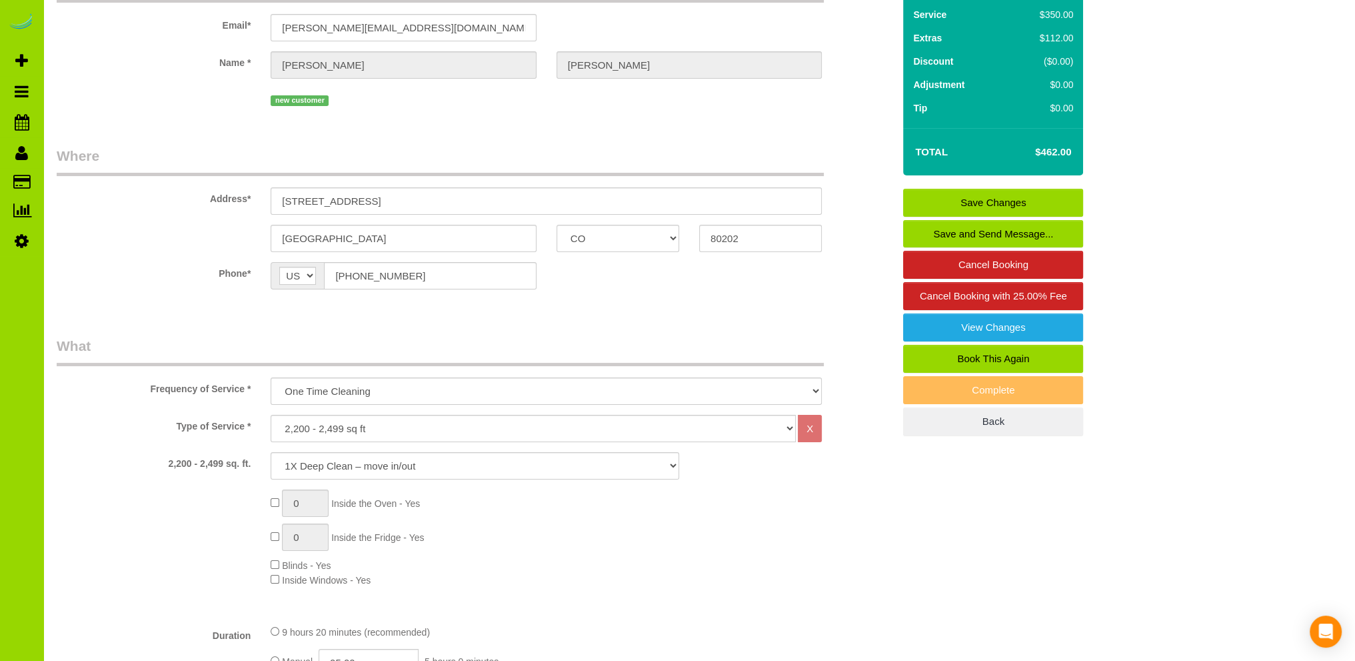
scroll to position [0, 0]
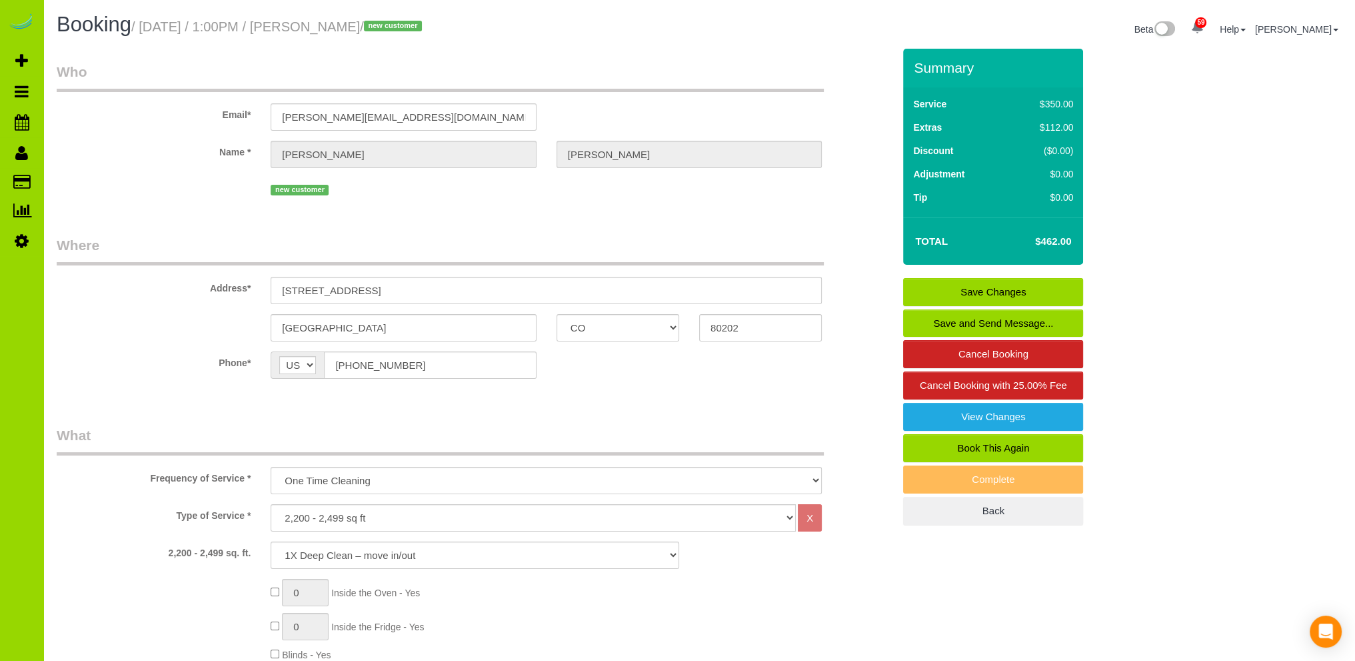
type input "40"
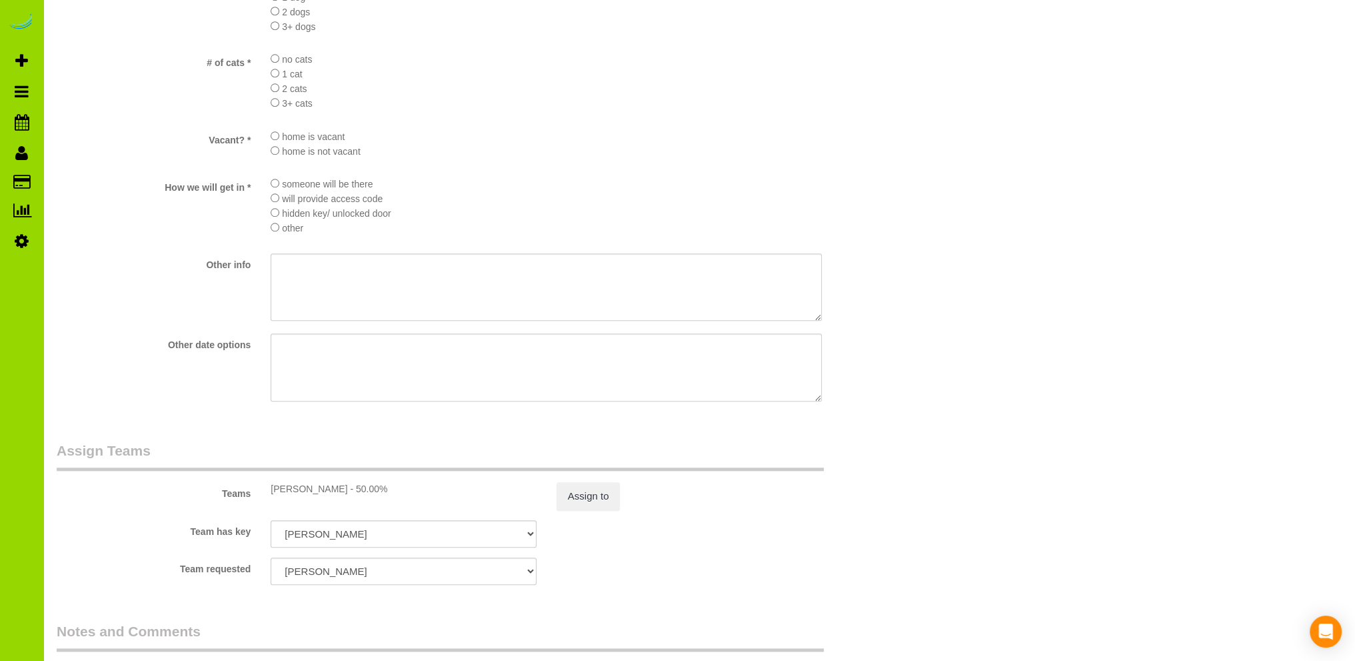
scroll to position [1804, 0]
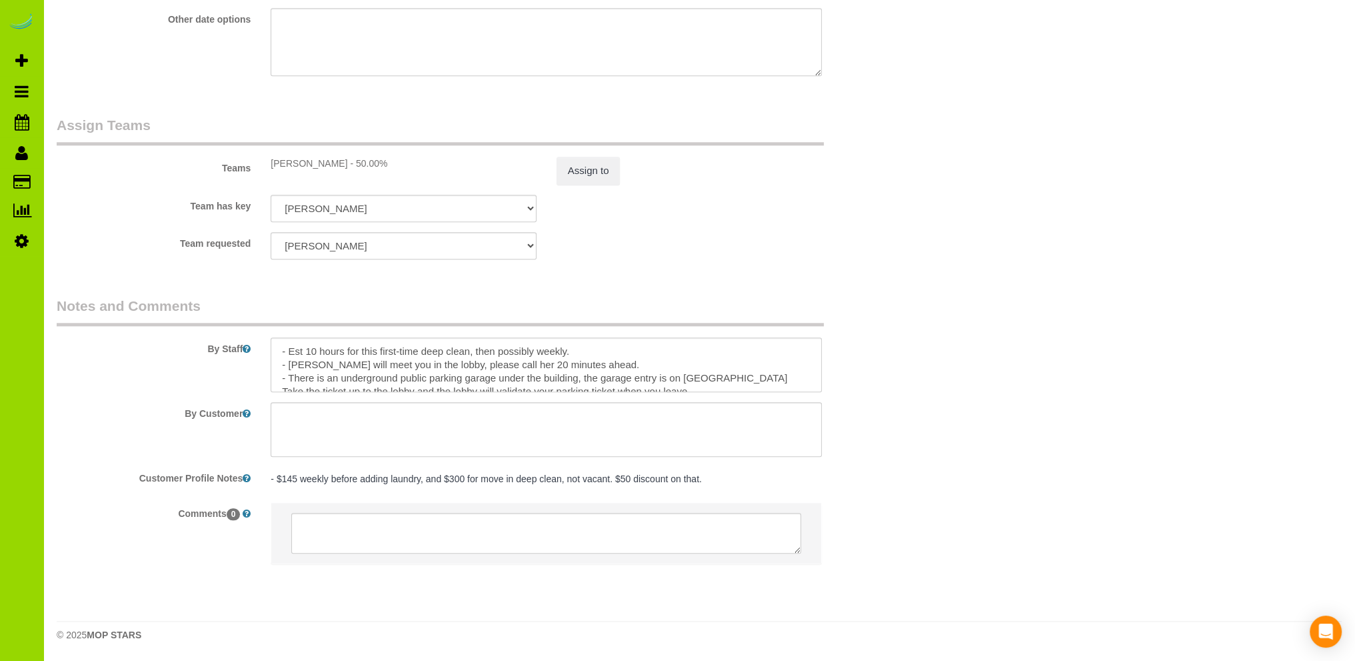
click at [709, 475] on pre "- $145 weekly before adding laundry, and $300 for move in deep clean, not vacan…" at bounding box center [546, 478] width 551 height 13
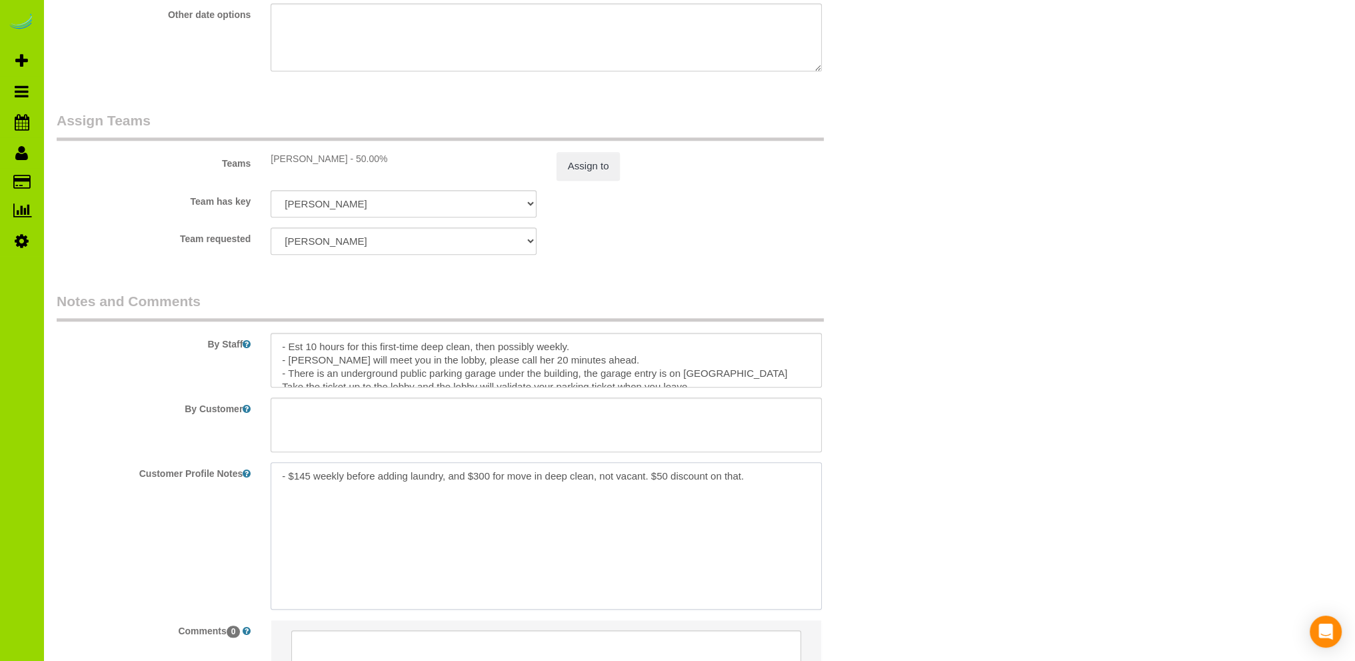
click at [293, 501] on textarea "- $145 weekly before adding laundry, and $300 for move in deep clean, not vacan…" at bounding box center [546, 535] width 551 height 147
click at [277, 479] on textarea "- $145 weekly before adding laundry, and $300 for move in deep clean, not vacan…" at bounding box center [546, 535] width 551 height 147
paste textarea "- - - - - -"
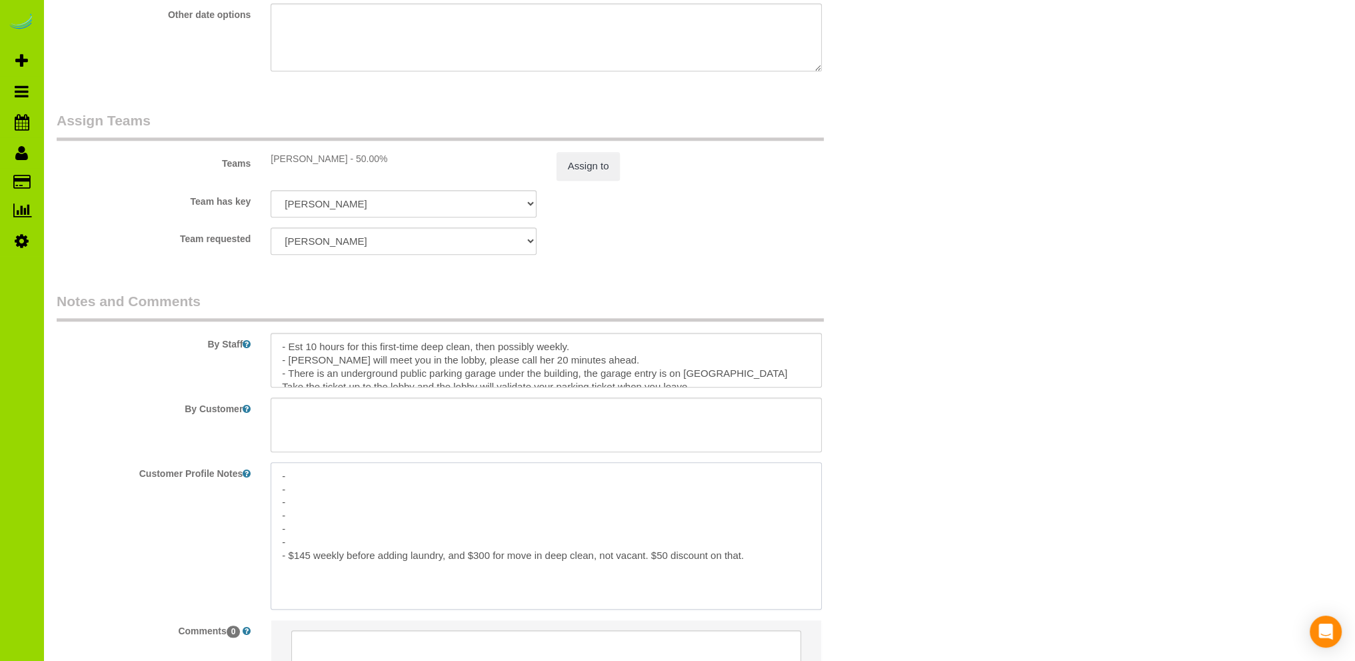
click at [303, 547] on textarea "- - - - - - - $145 weekly before adding laundry, and $300 for move in deep clea…" at bounding box center [546, 535] width 551 height 147
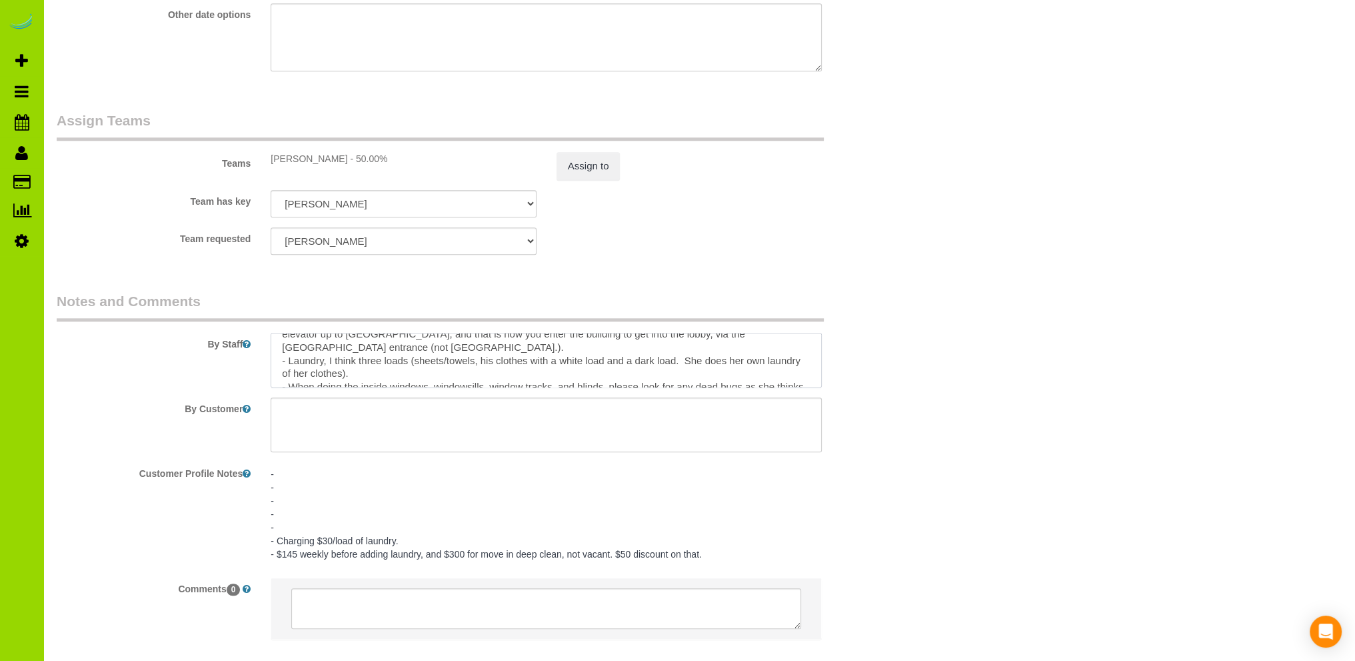
scroll to position [80, 0]
drag, startPoint x: 371, startPoint y: 378, endPoint x: 275, endPoint y: 369, distance: 96.4
click at [275, 369] on textarea at bounding box center [546, 360] width 551 height 55
click at [289, 519] on pre "- - - - - - Charging $30/load of laundry. - $145 weekly before adding laundry, …" at bounding box center [546, 513] width 551 height 93
drag, startPoint x: 299, startPoint y: 535, endPoint x: 346, endPoint y: 529, distance: 47.8
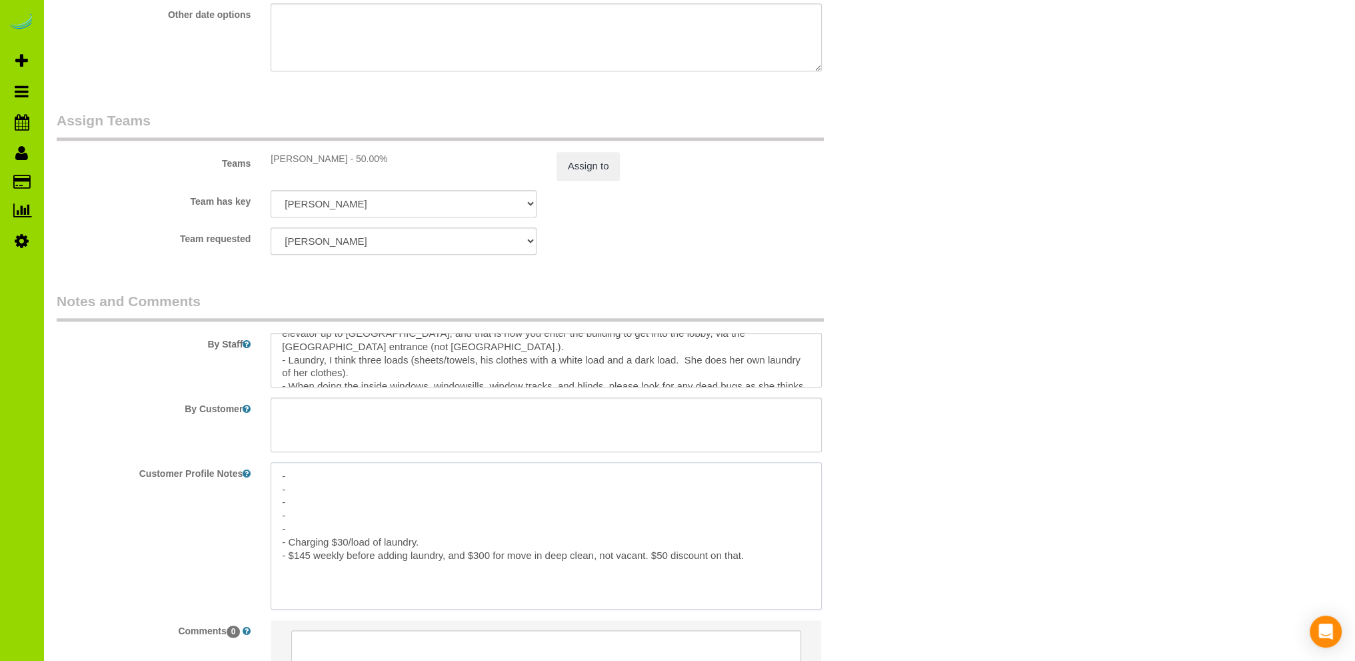
click at [299, 531] on textarea "- - - - - - Charging $30/load of laundry. - $145 weekly before adding laundry, …" at bounding box center [546, 535] width 551 height 147
paste textarea "- Laundry, I think three loads (sheets/towels, his clothes with a white load an…"
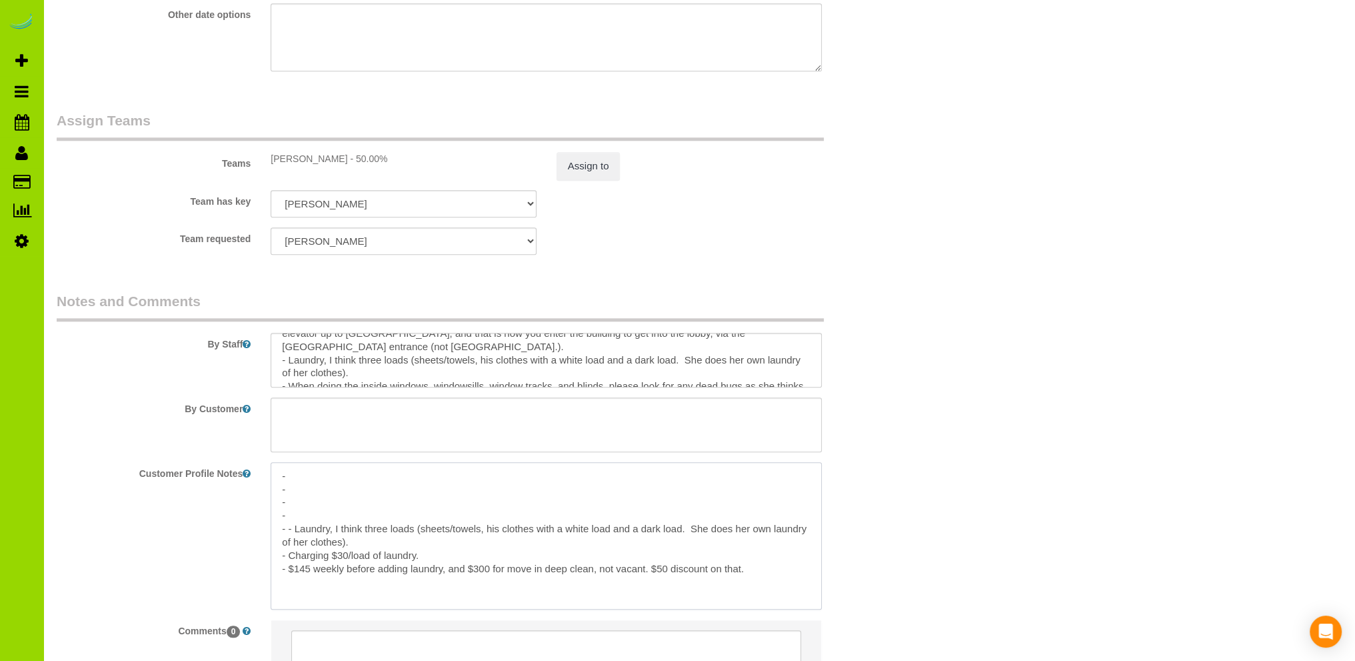
click at [430, 547] on textarea "- - - - - - Laundry, I think three loads (sheets/towels, his clothes with a whi…" at bounding box center [546, 535] width 551 height 147
click at [288, 532] on textarea "- - - - - - Laundry, I think three loads (sheets/towels, his clothes with a whi…" at bounding box center [546, 535] width 551 height 147
type textarea "- - - - - Laundry, I think three loads (sheets/towels, his clothes with a white…"
drag, startPoint x: 371, startPoint y: 546, endPoint x: 355, endPoint y: 546, distance: 16.0
click at [371, 546] on textarea "- - - - - Laundry, I think three loads (sheets/towels, his clothes with a white…" at bounding box center [546, 535] width 551 height 147
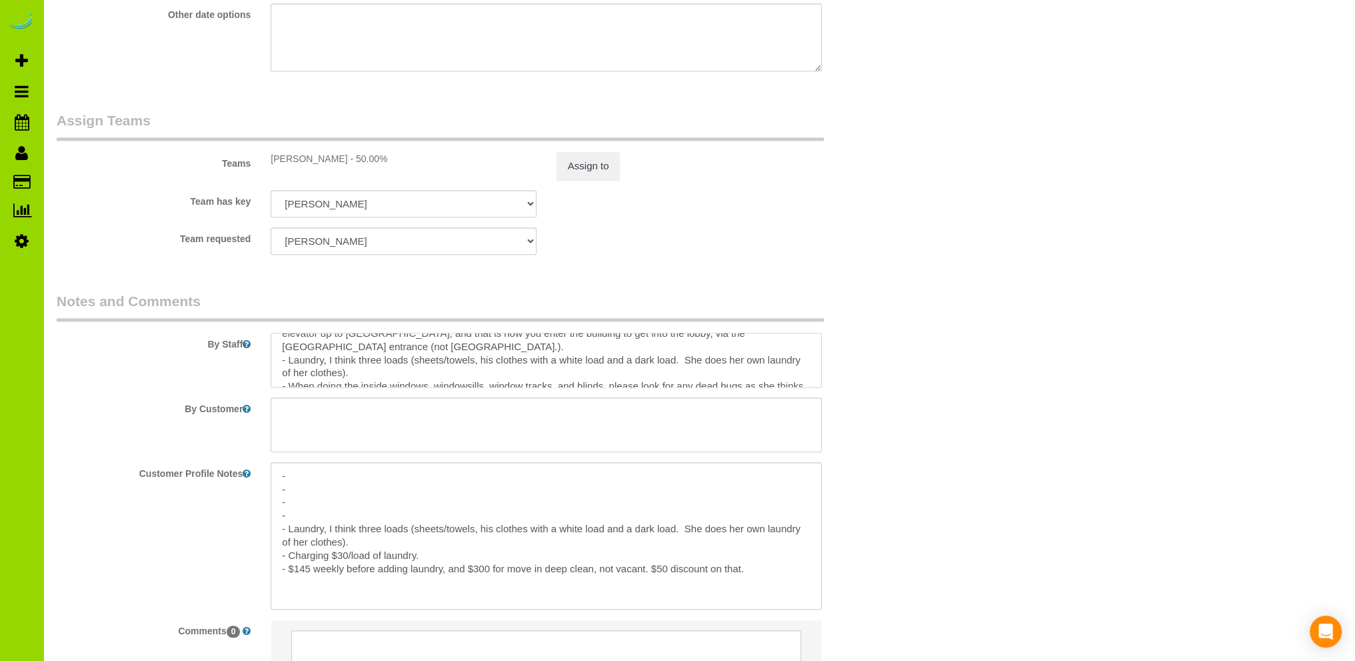
click at [762, 364] on textarea at bounding box center [546, 360] width 551 height 55
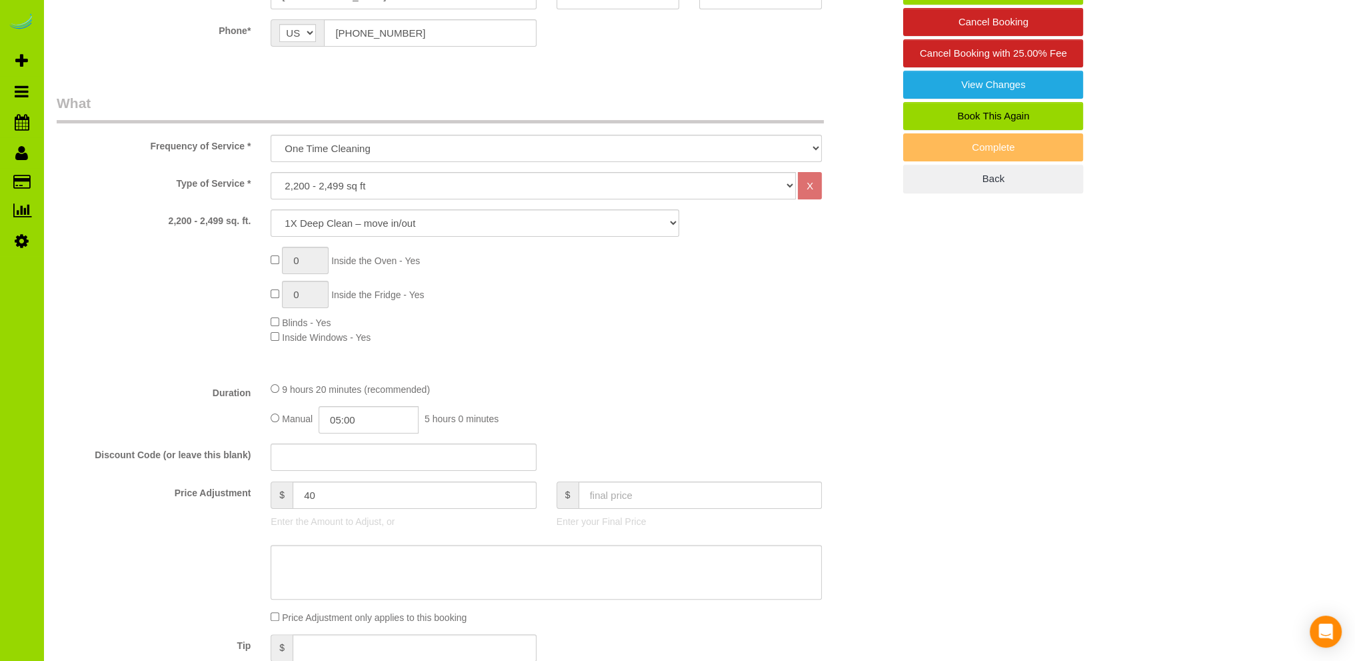
scroll to position [71, 0]
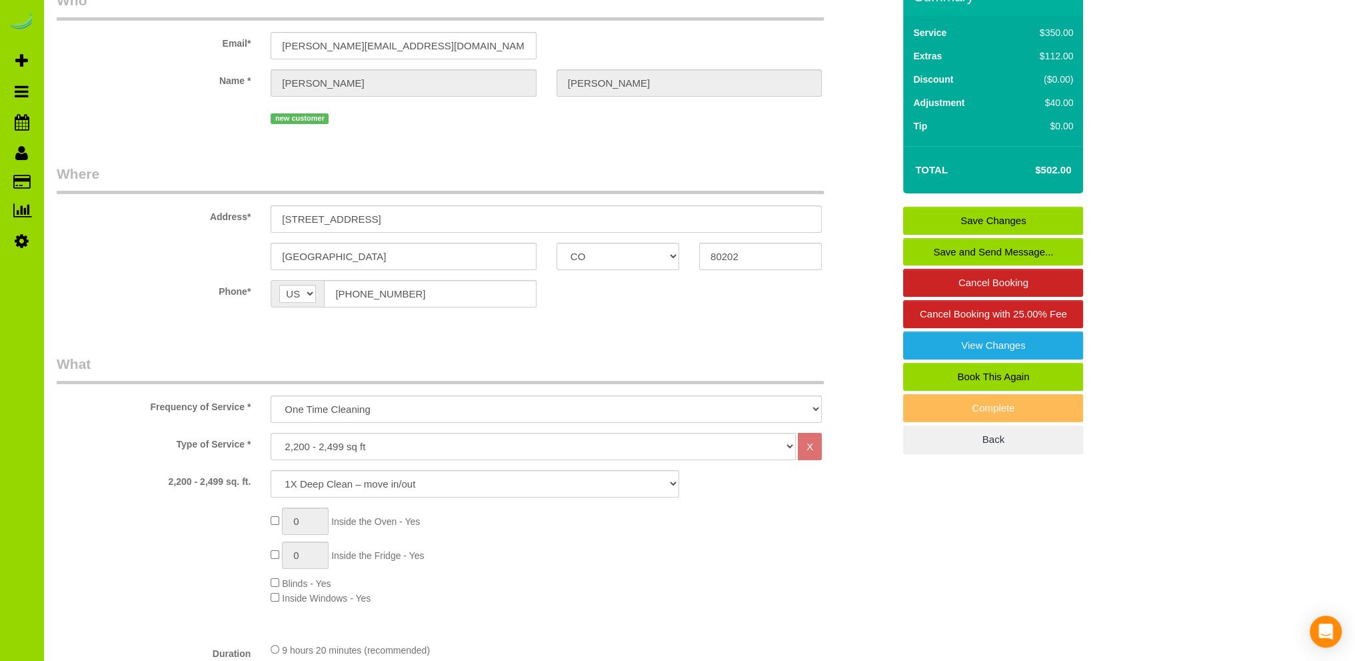
type textarea "- Est 10 hours for this first-time deep clean, then possibly weekly. - Lori wil…"
click at [950, 218] on link "Save Changes" at bounding box center [993, 221] width 180 height 28
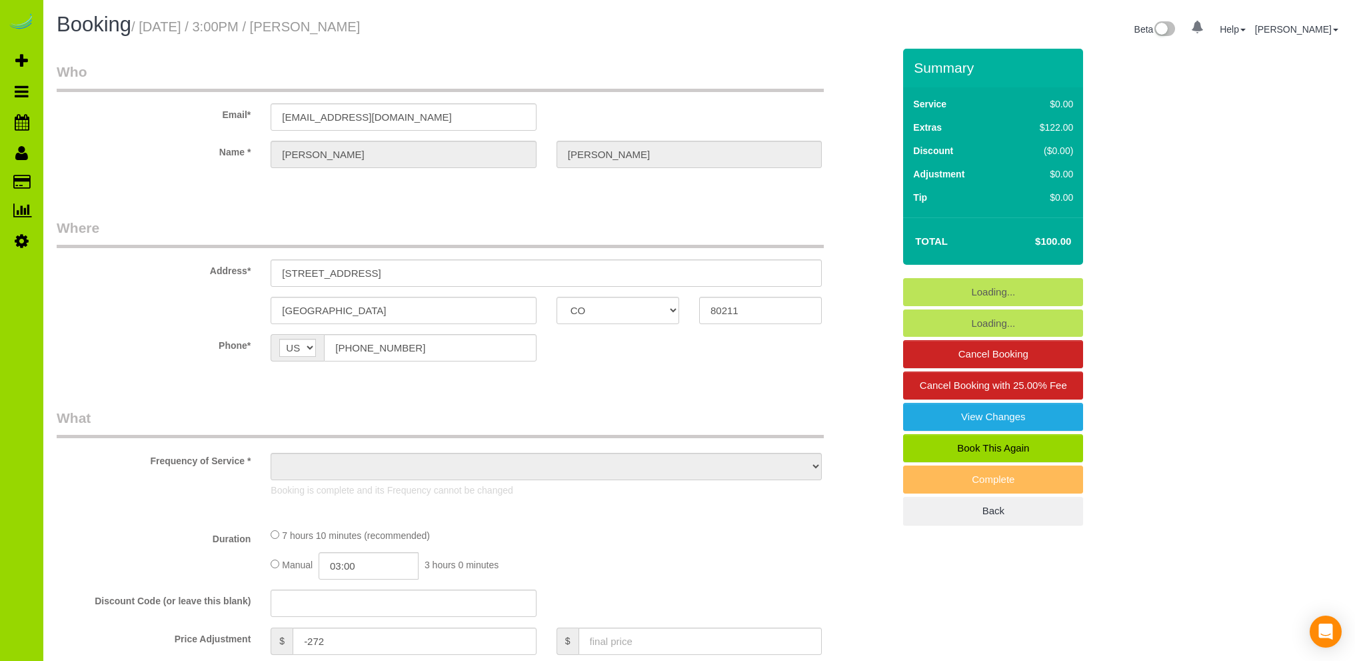
select select "CO"
select select "object:1059"
select select "number:3"
select select "number:16"
select select "object:1214"
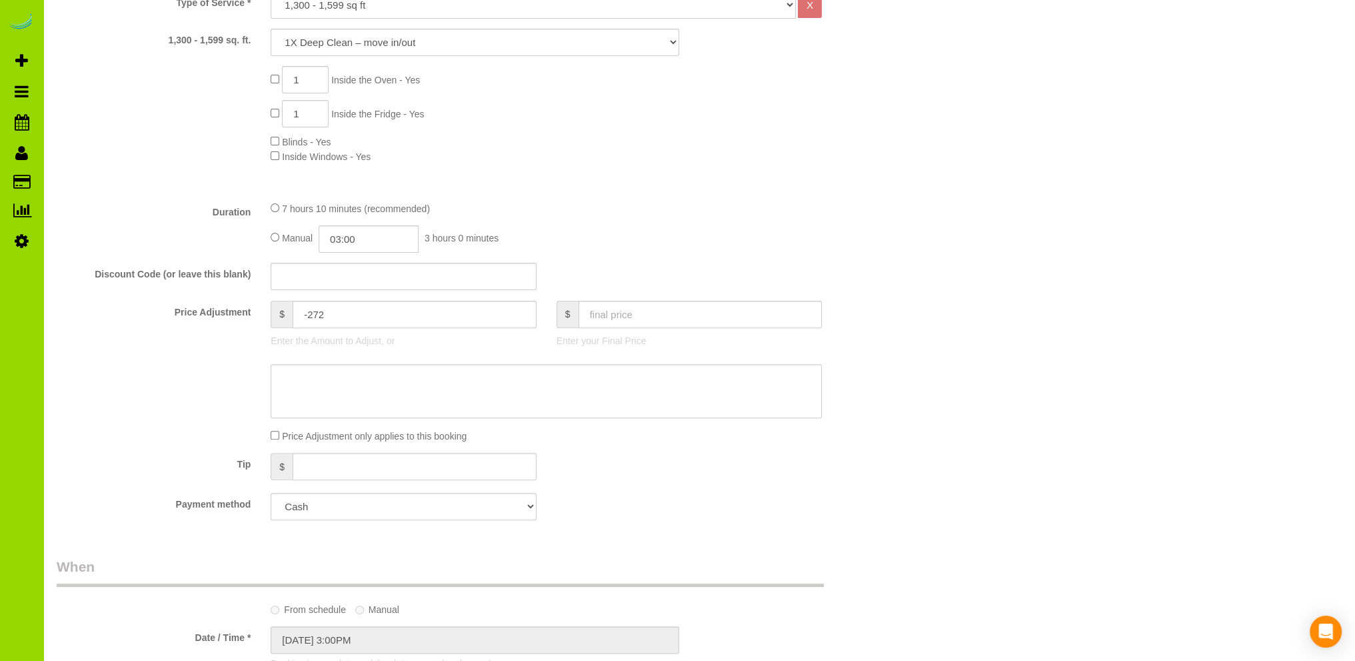
scroll to position [666, 0]
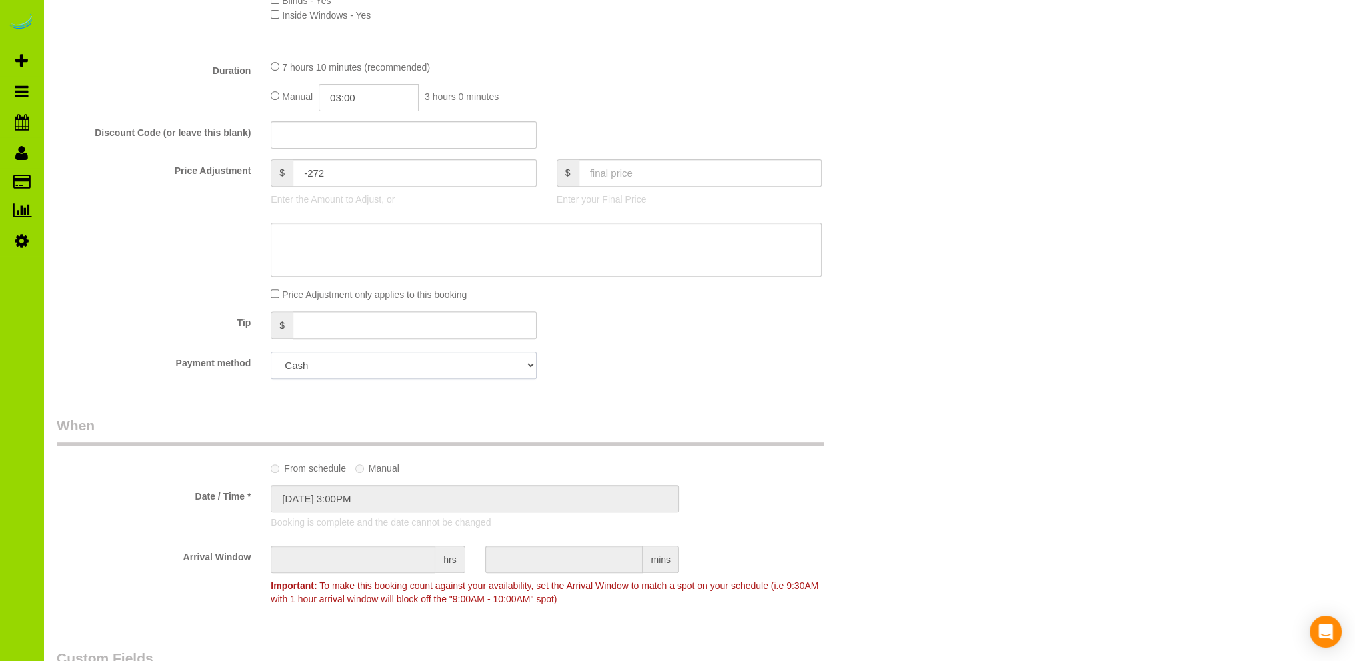
click at [355, 363] on select "Add Credit Card Cash Check Paypal" at bounding box center [403, 364] width 265 height 27
click at [597, 401] on div "Who Email* danephiett@gmail.com Name * Dane Hiett Where Address* 1886 west 32nd…" at bounding box center [475, 615] width 856 height 2467
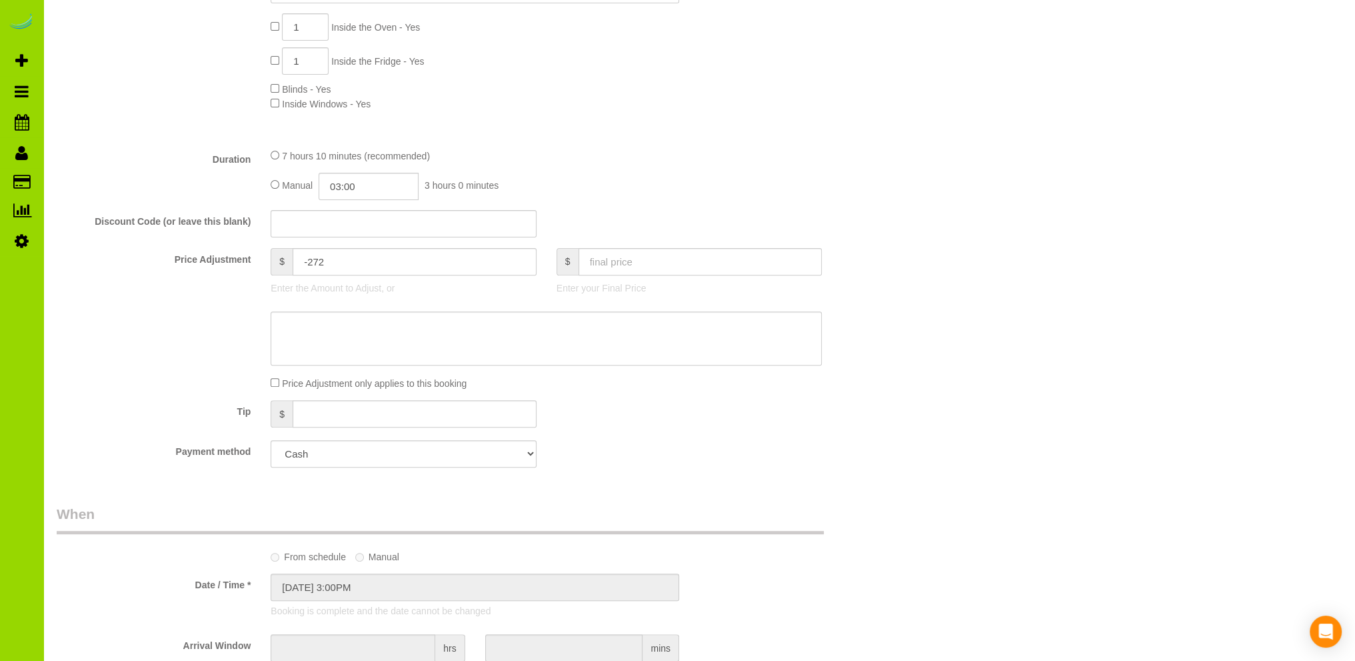
scroll to position [0, 0]
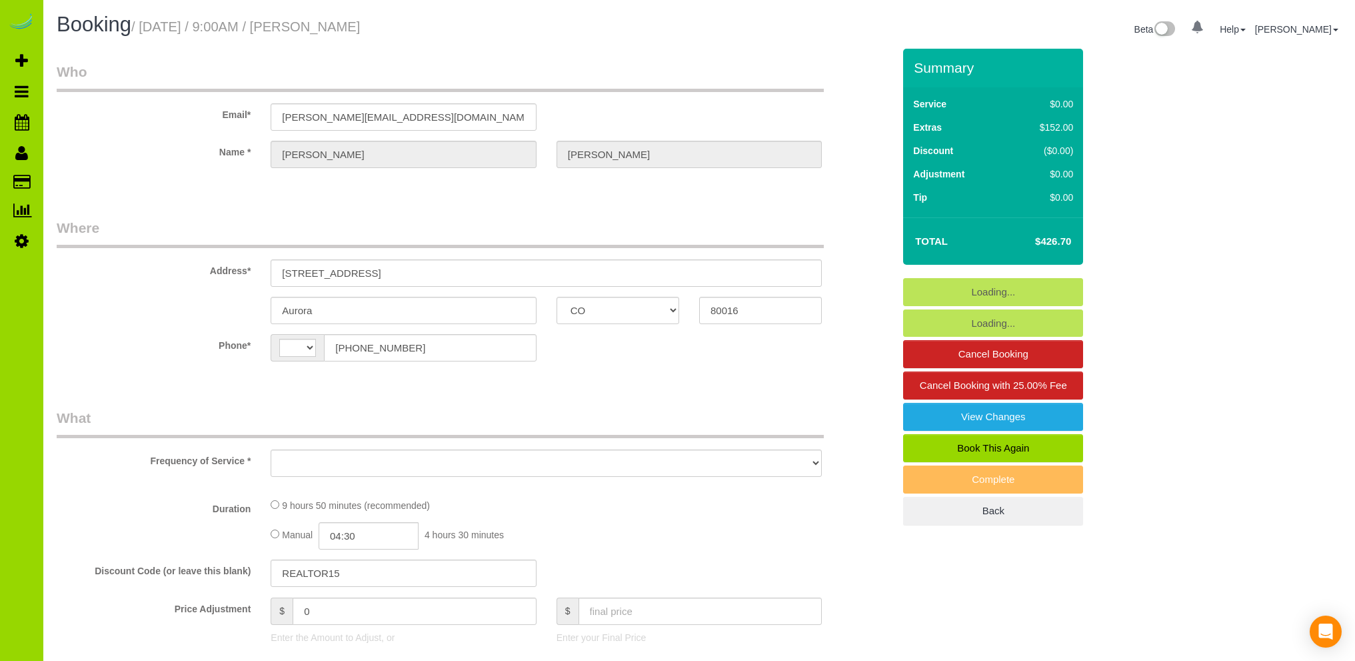
select select "CO"
select select "string:[GEOGRAPHIC_DATA]"
select select "object:1139"
select select "string:fspay-f6c75859-790e-4d96-86d7-7c38feb5960d"
select select "spot1"
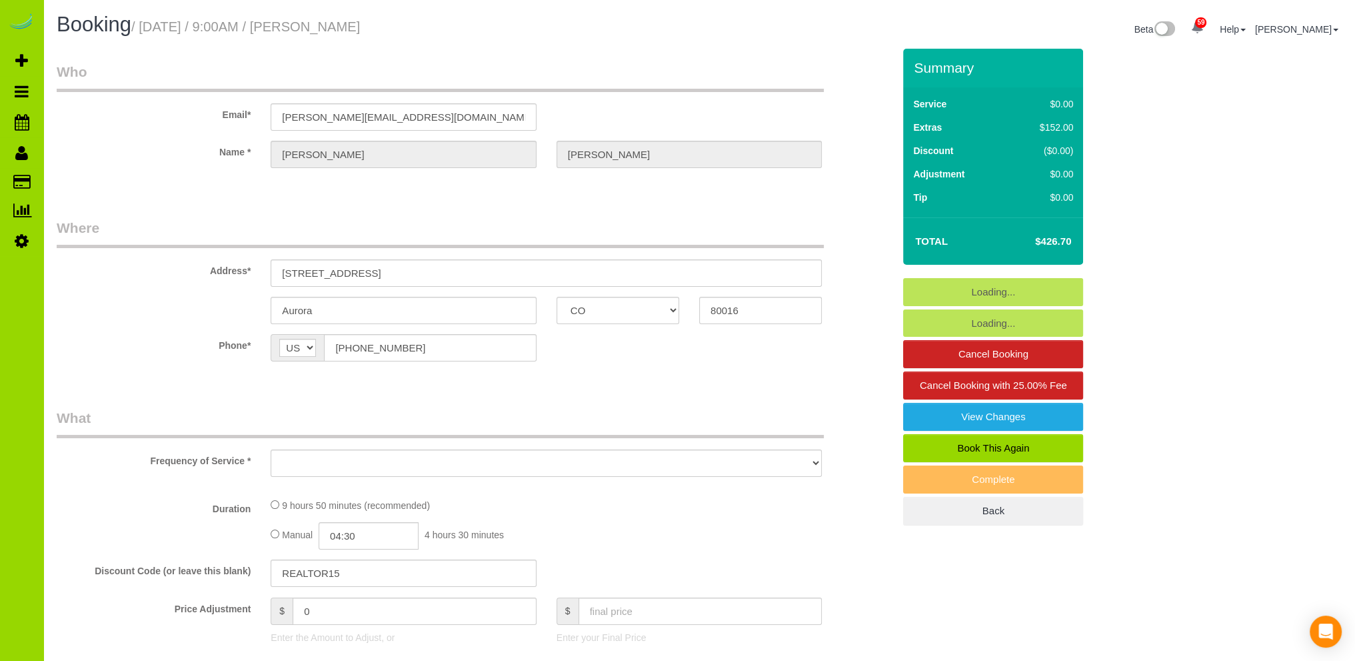
select select "number:5"
select select "number:15"
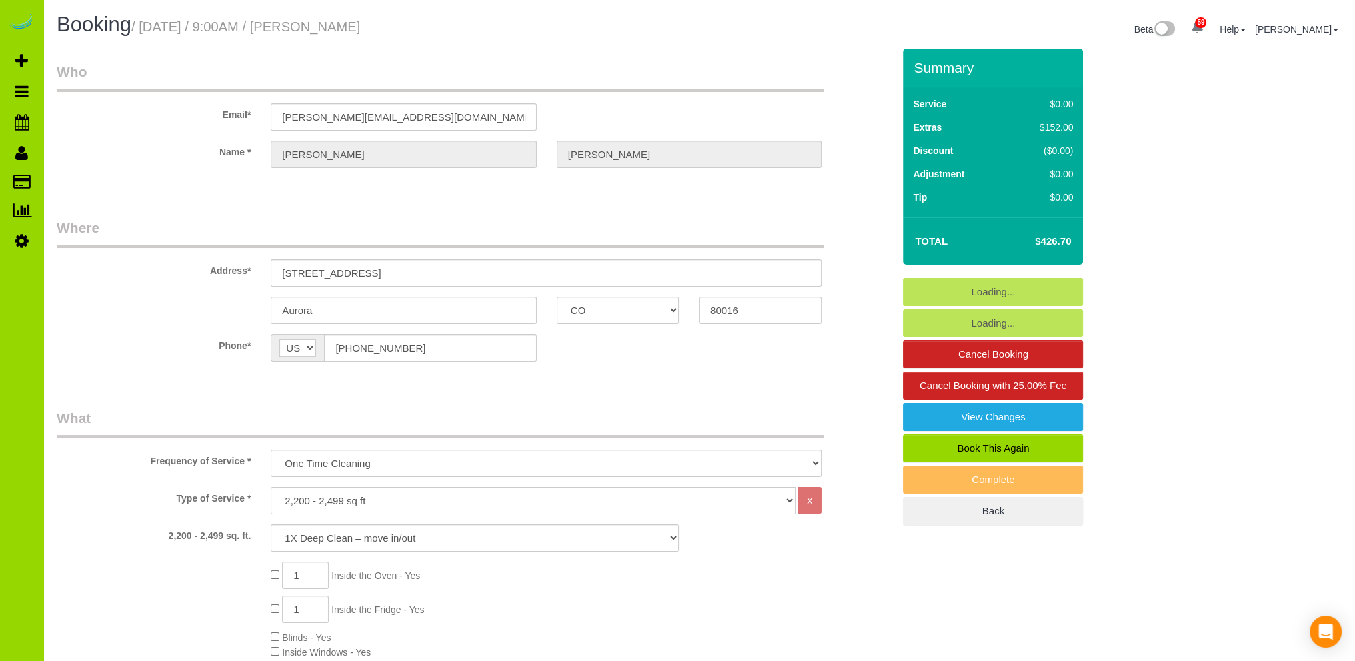
select select "object:1212"
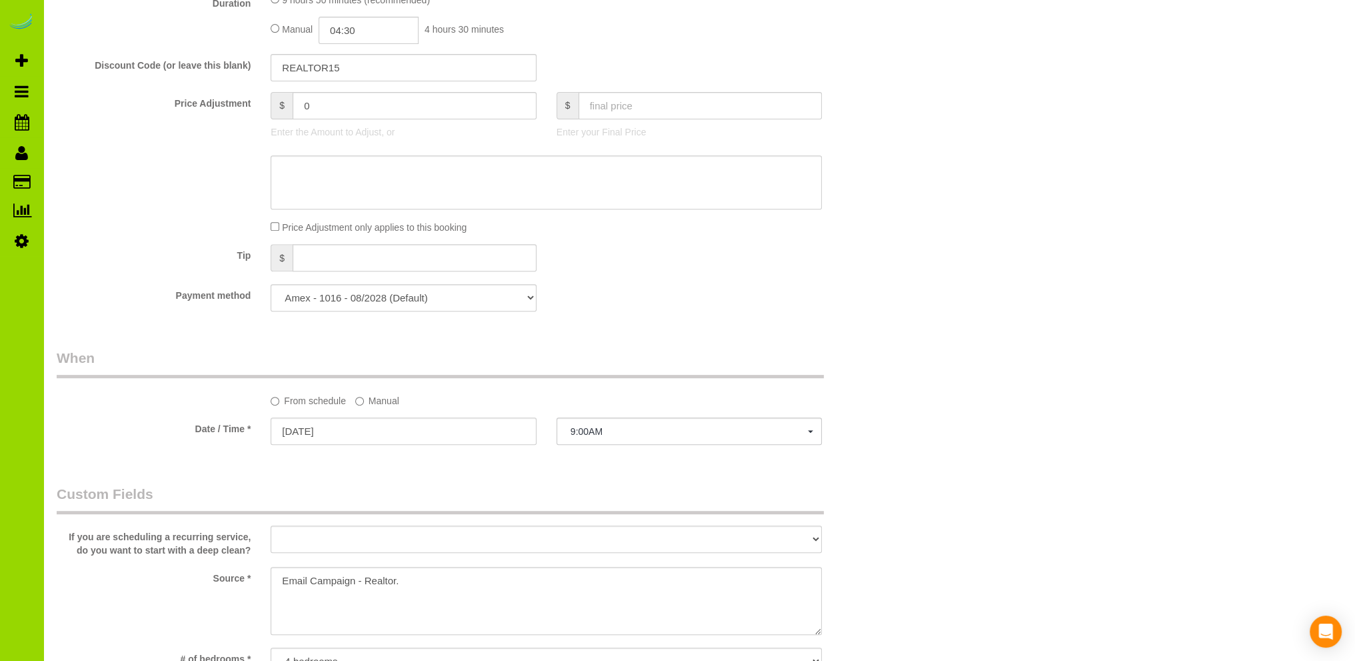
scroll to position [267, 0]
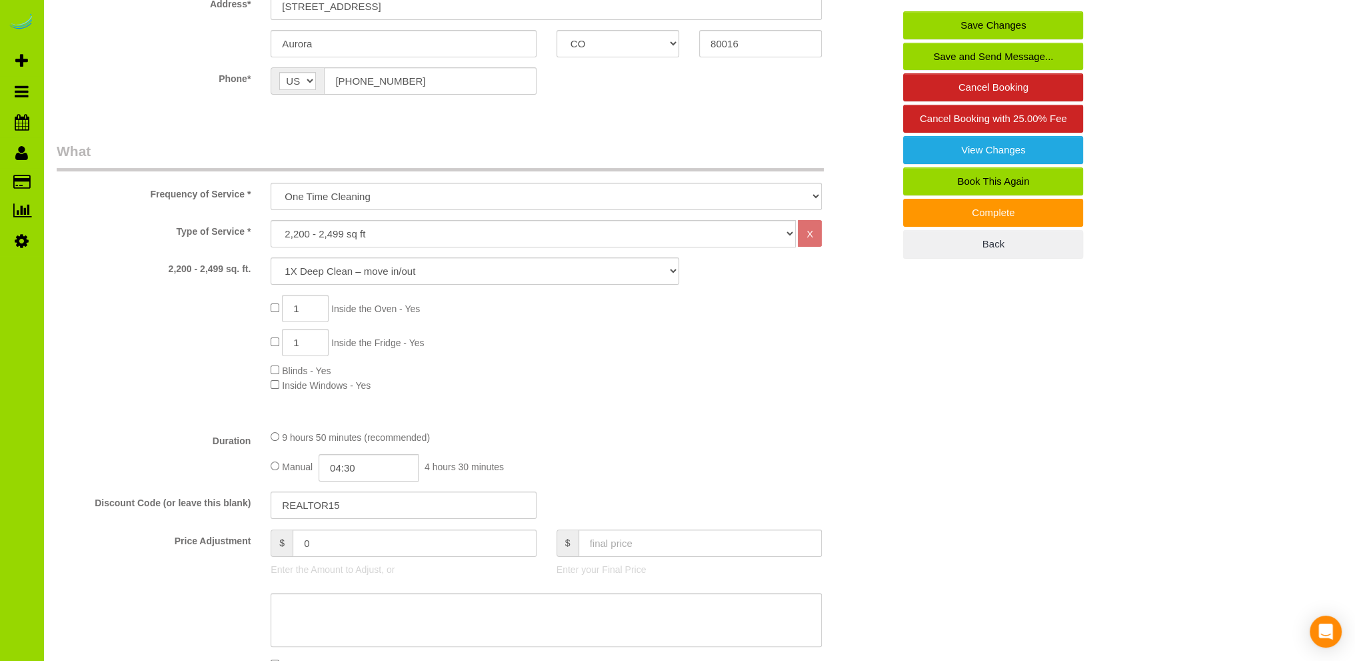
click at [543, 329] on div "1 Inside the Oven - Yes 1 Inside the Fridge - Yes Blinds - Yes Inside Windows -…" at bounding box center [582, 343] width 643 height 97
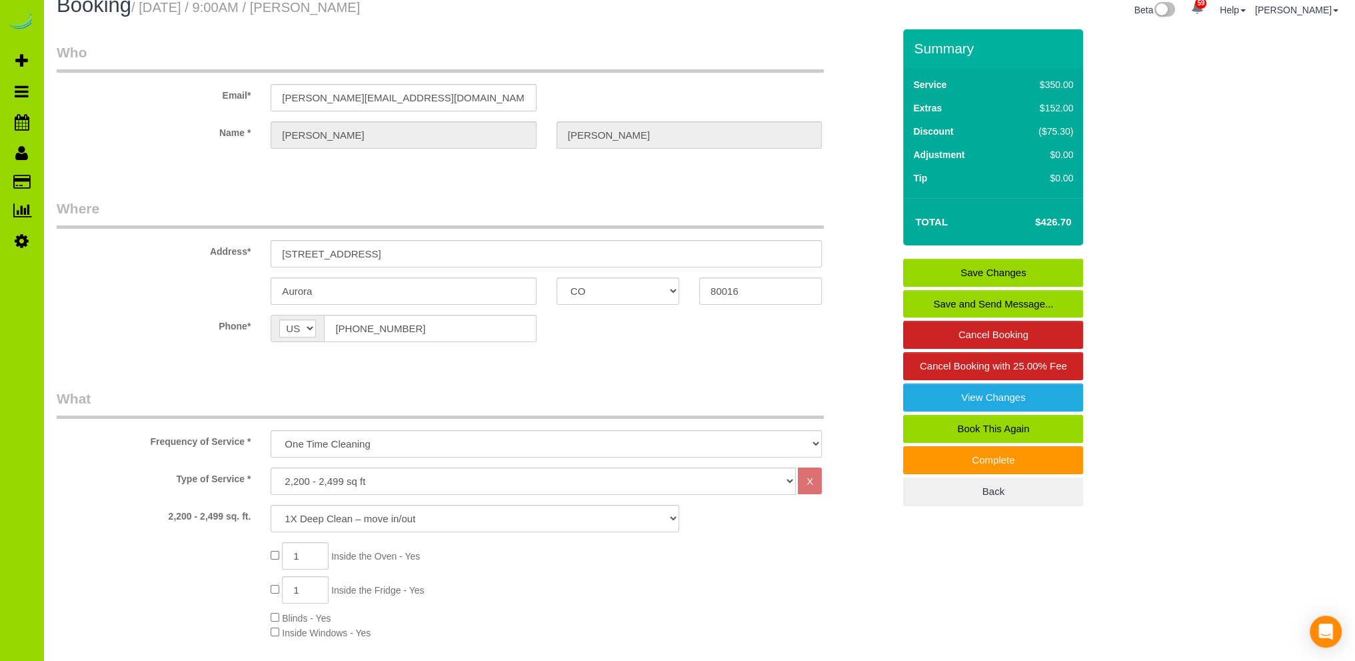
scroll to position [0, 0]
